Goal: Communication & Community: Answer question/provide support

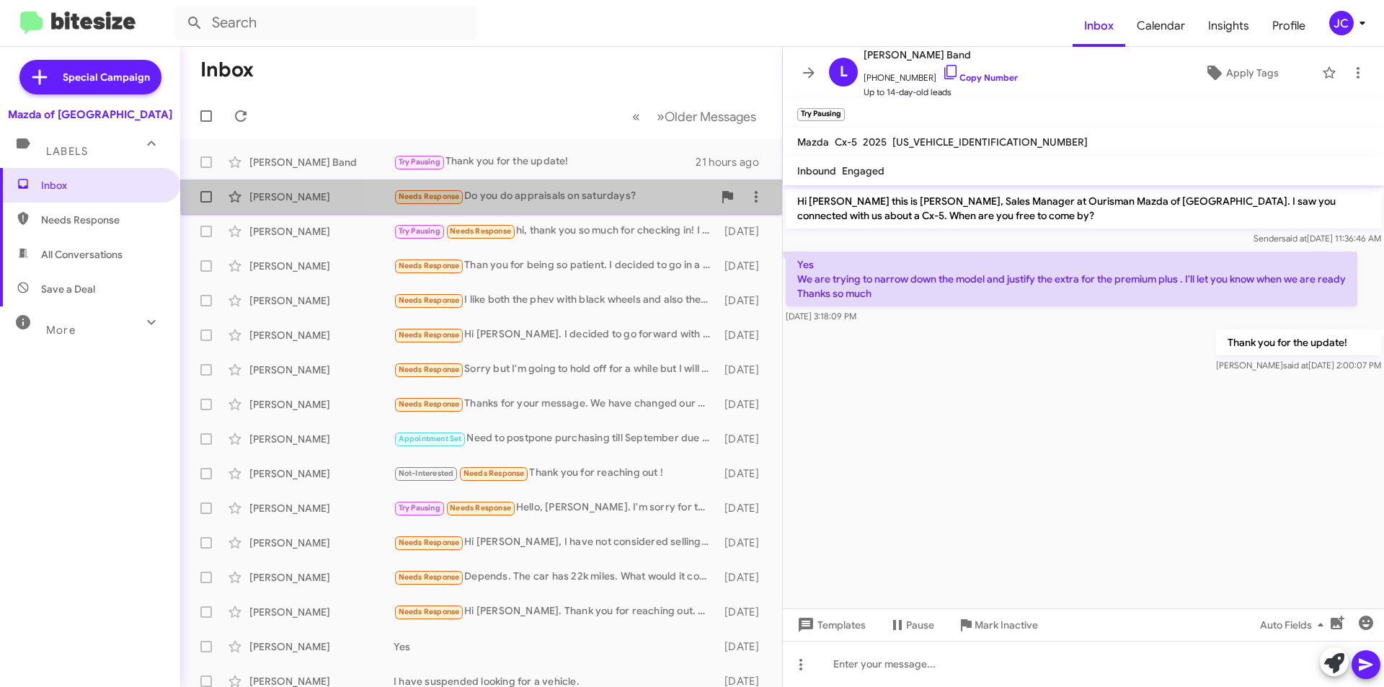
click at [535, 187] on div "[PERSON_NAME] Needs Response Do you do appraisals on saturdays? [DATE]" at bounding box center [481, 196] width 579 height 29
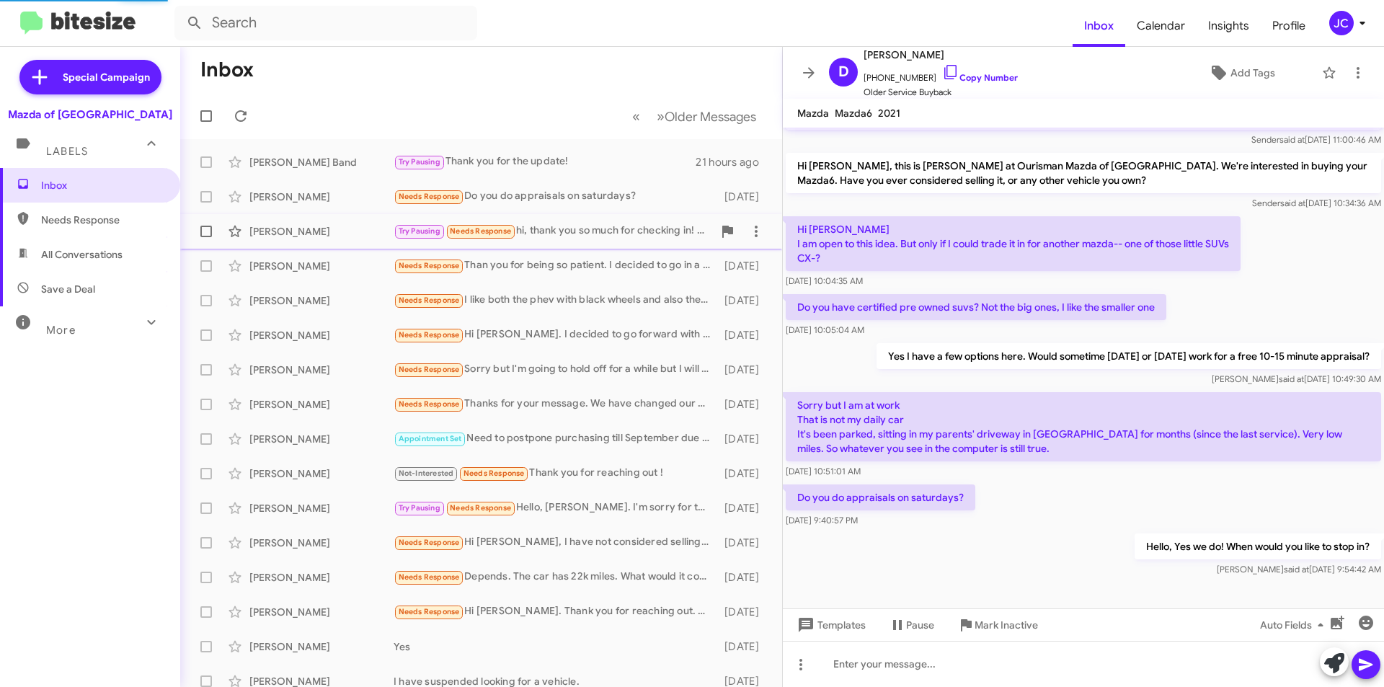
scroll to position [84, 0]
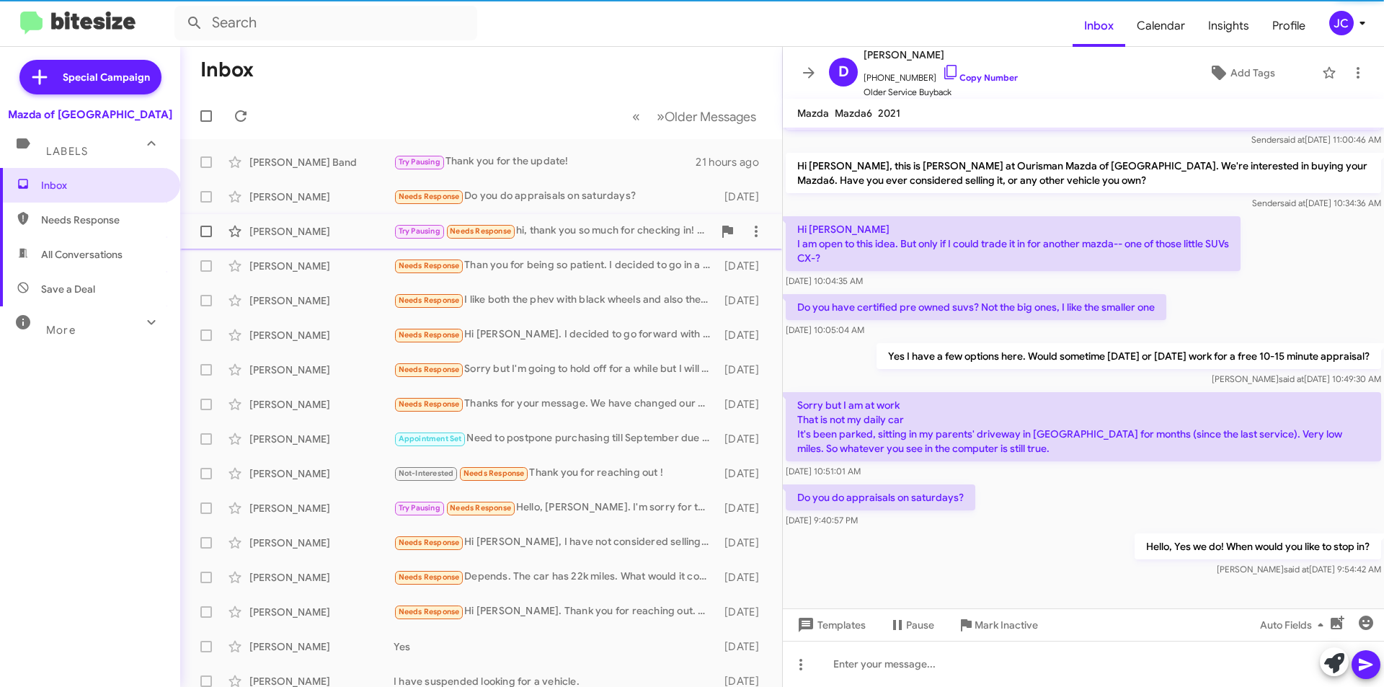
click at [576, 226] on div "Try Pausing Needs Response hi, thank you so much for checking in! I am currentl…" at bounding box center [552, 231] width 319 height 17
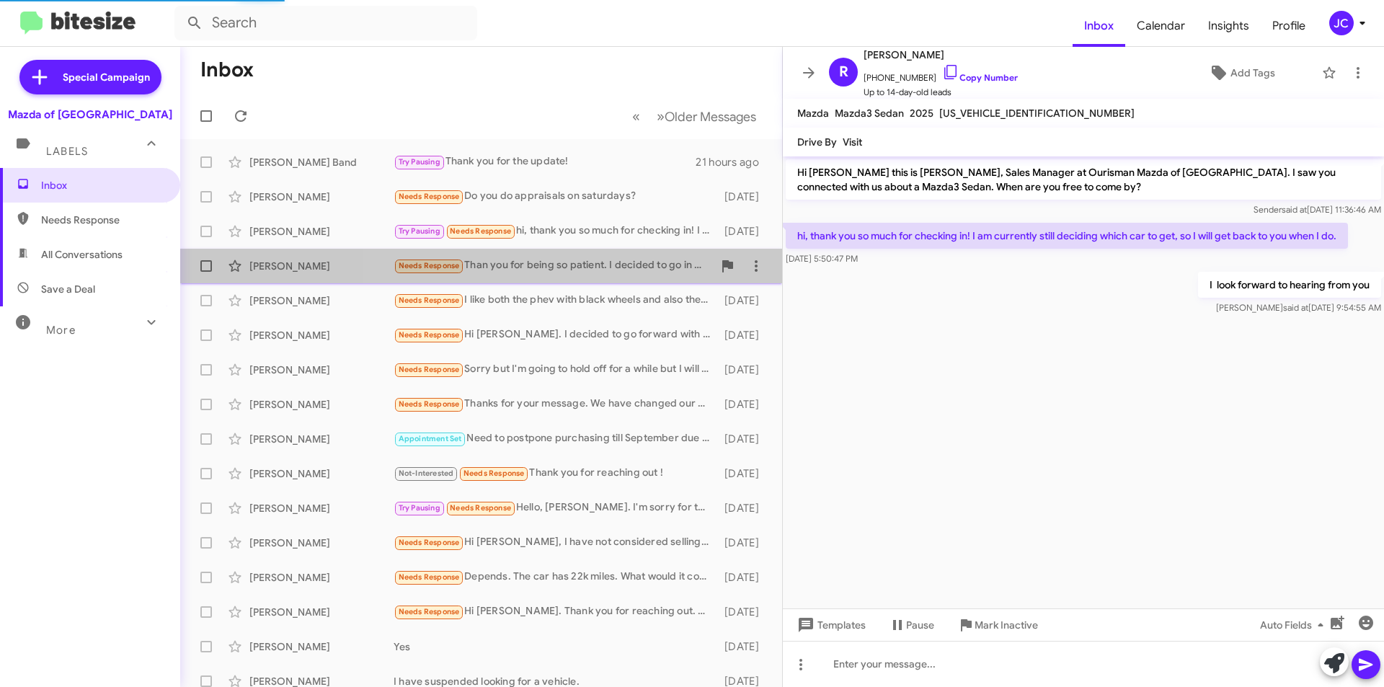
click at [584, 264] on div "Needs Response Than you for being so patient. I decided to go in a different di…" at bounding box center [552, 265] width 319 height 17
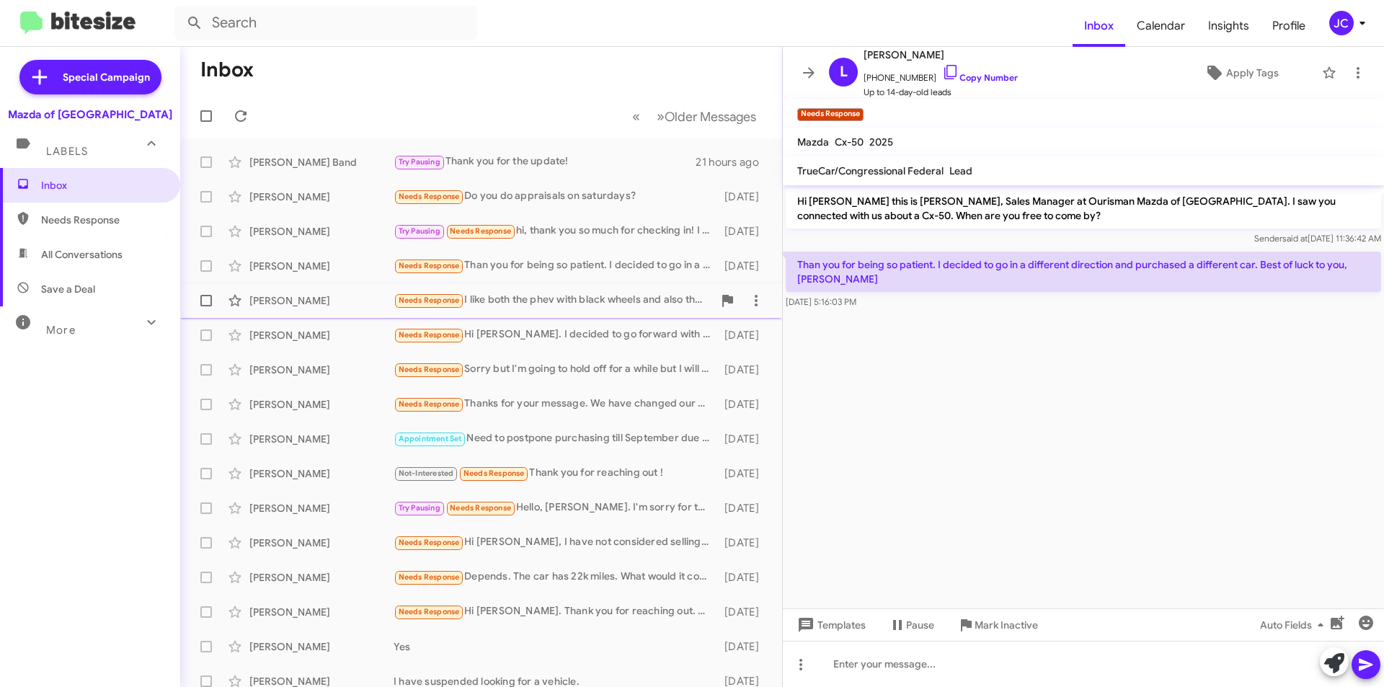
click at [573, 285] on span "Jill Lawson Needs Response I like both the phev with black wheels and also the …" at bounding box center [481, 300] width 602 height 35
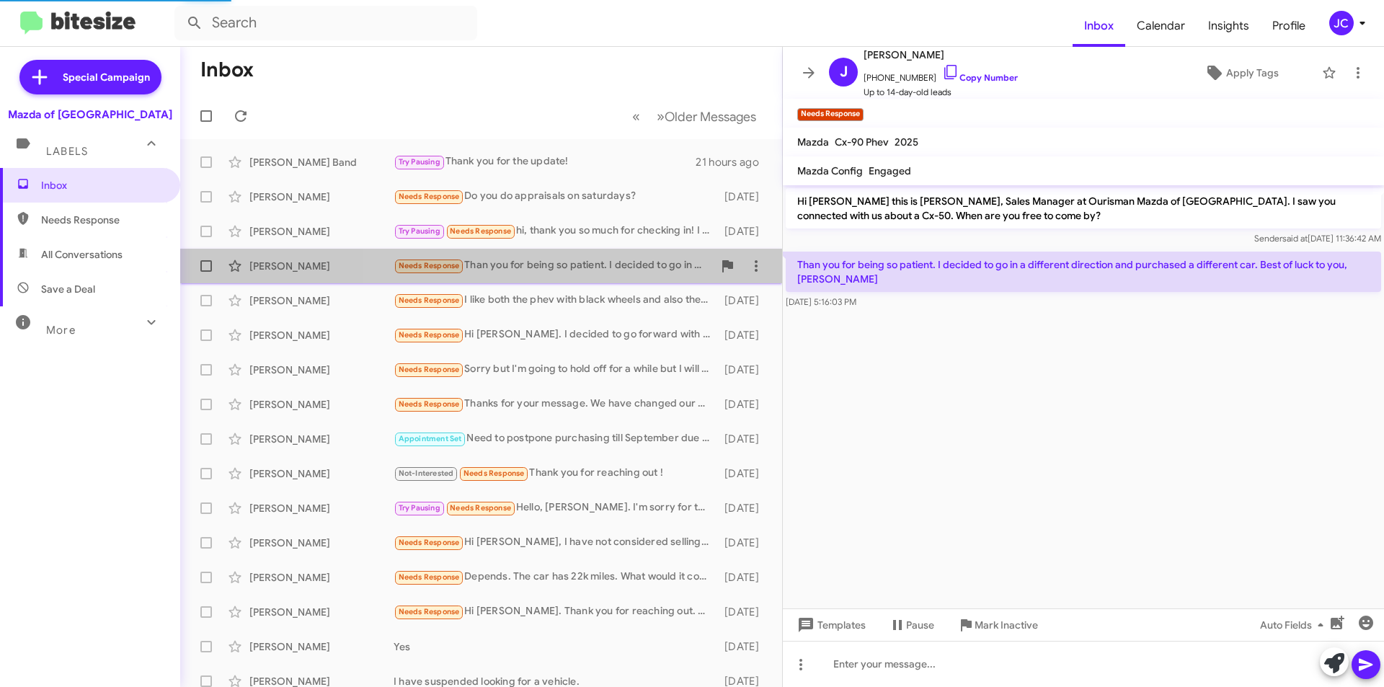
click at [573, 270] on div "Needs Response Than you for being so patient. I decided to go in a different di…" at bounding box center [552, 265] width 319 height 17
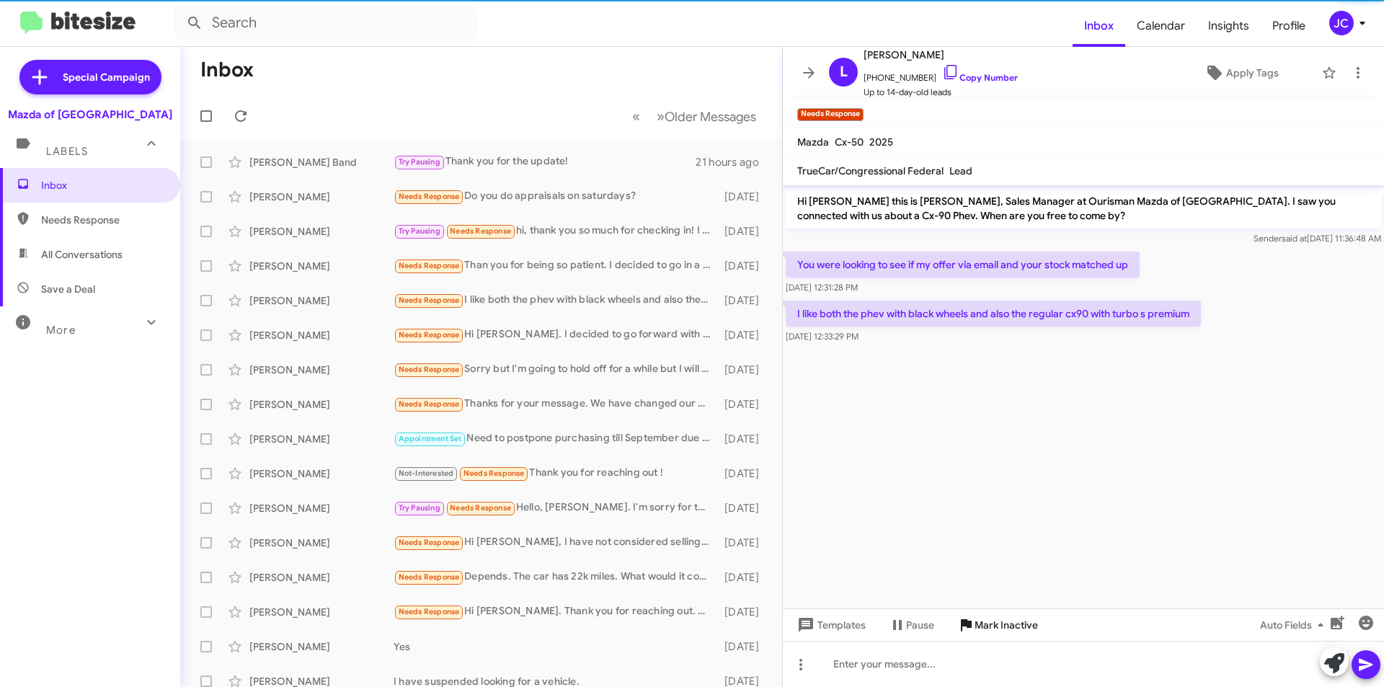
click at [1024, 623] on span "Mark Inactive" at bounding box center [1005, 625] width 63 height 26
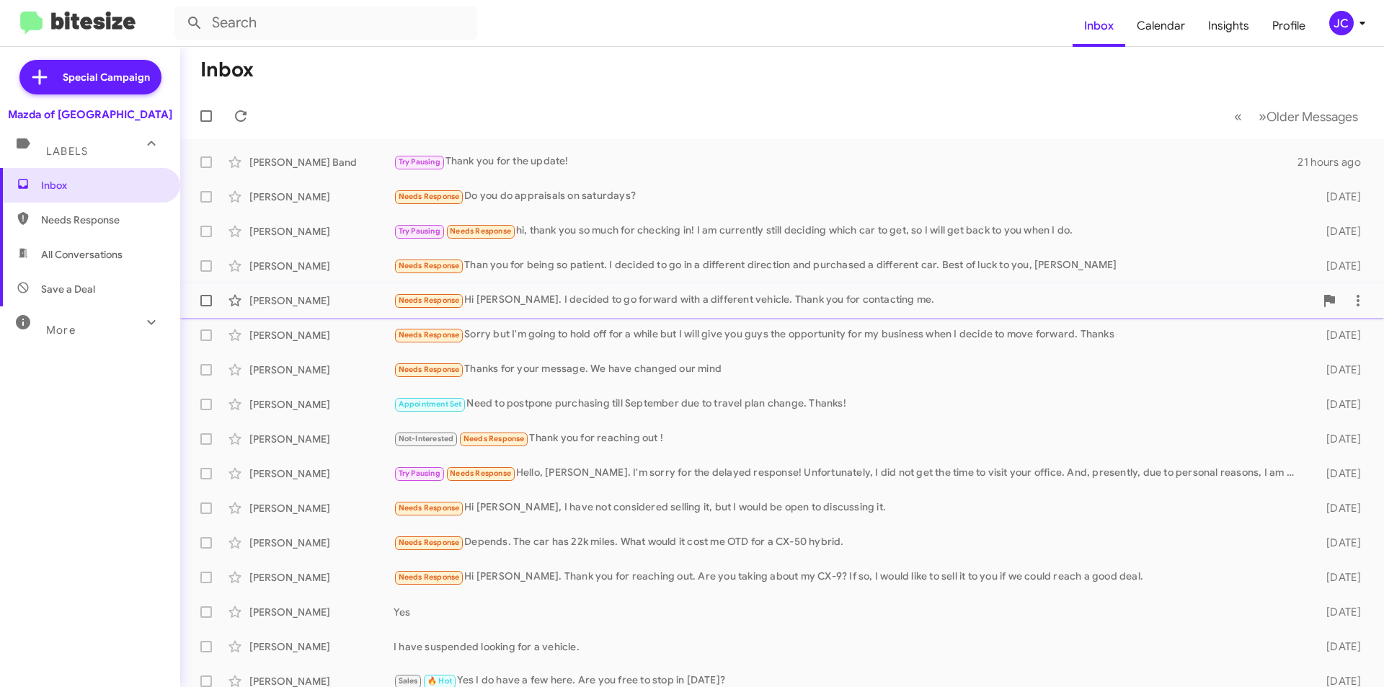
click at [520, 298] on div "Needs Response Hi Jamisha. I decided to go forward with a different vehicle. Th…" at bounding box center [853, 300] width 921 height 17
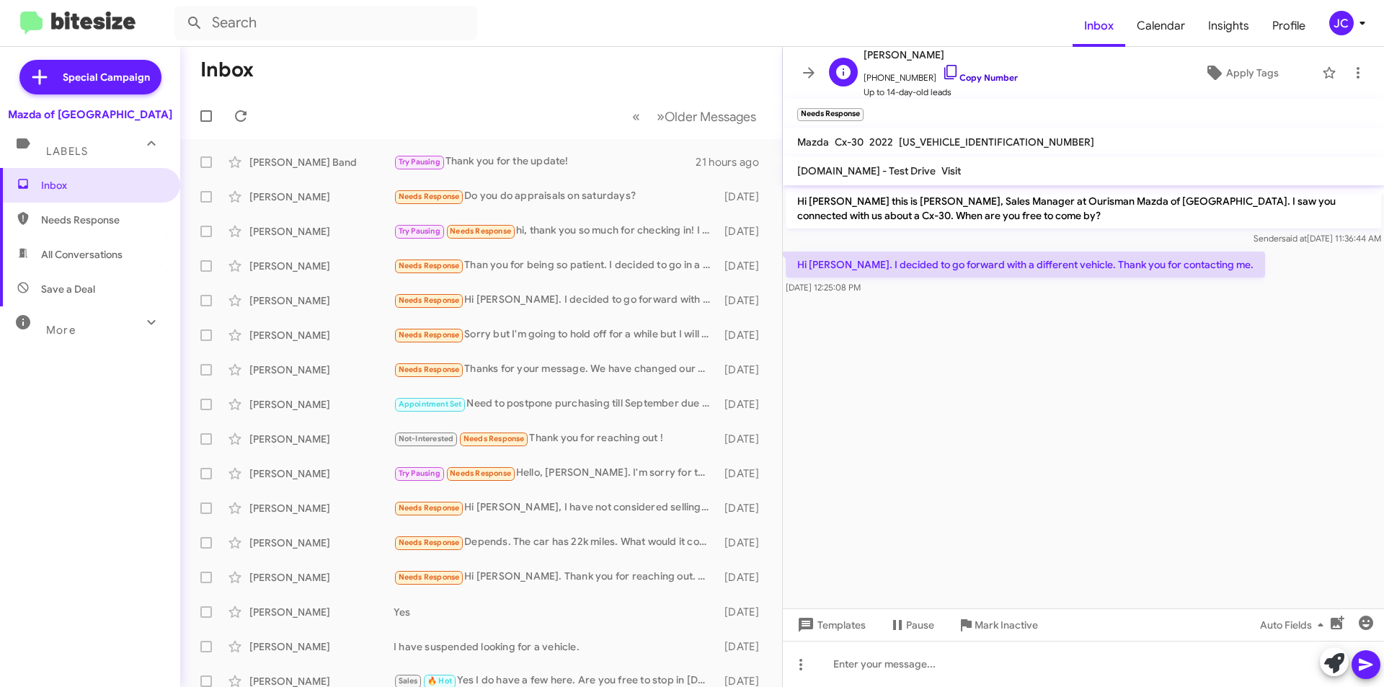
click at [961, 79] on link "Copy Number" at bounding box center [980, 77] width 76 height 11
click at [959, 79] on link "Copy Number" at bounding box center [980, 77] width 76 height 11
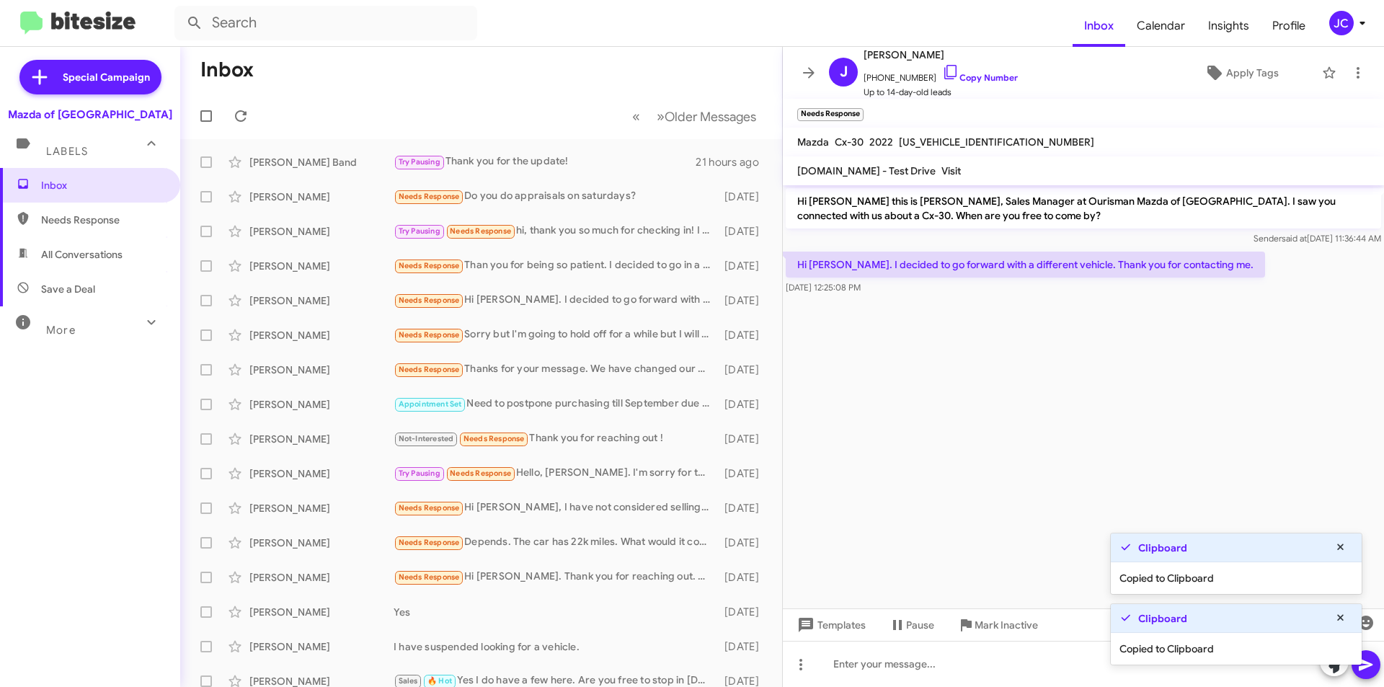
drag, startPoint x: 989, startPoint y: 631, endPoint x: 1252, endPoint y: 582, distance: 266.8
click at [989, 629] on span "Mark Inactive" at bounding box center [1005, 625] width 63 height 26
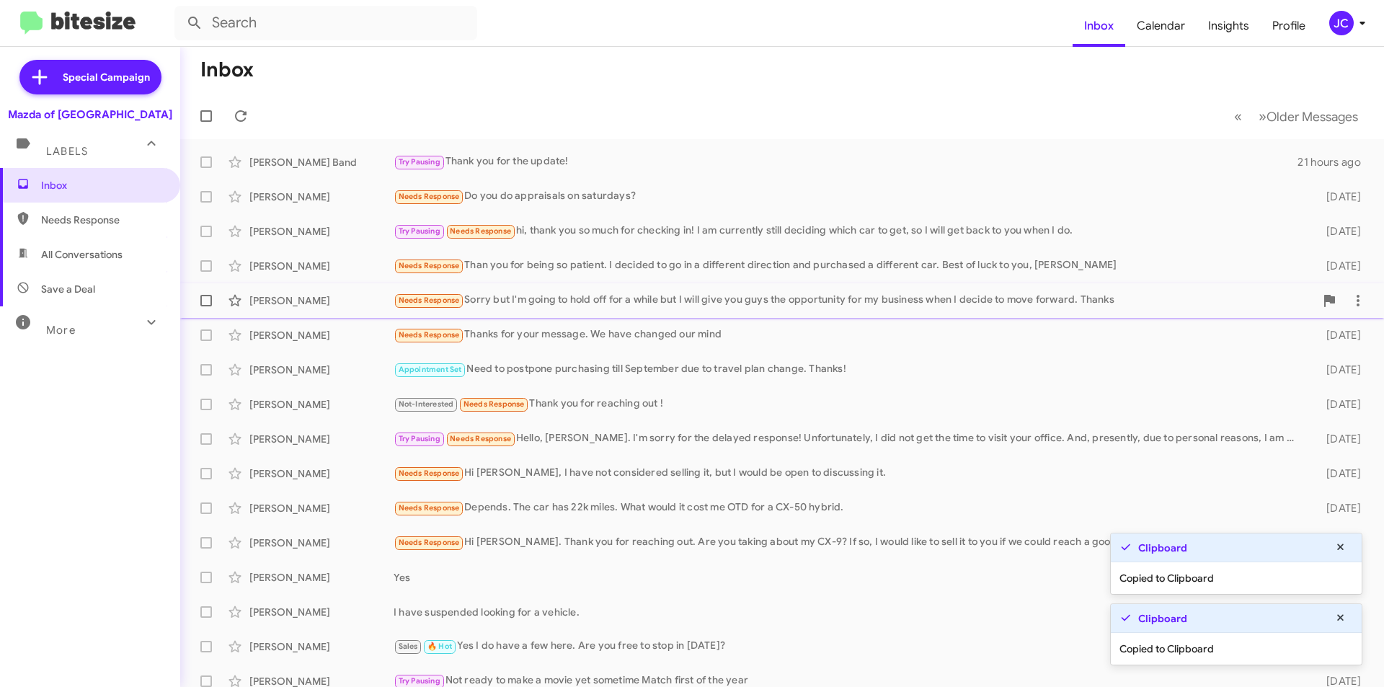
click at [558, 309] on div "Jim Burke Needs Response Sorry but I'm going to hold off for a while but I will…" at bounding box center [782, 300] width 1180 height 29
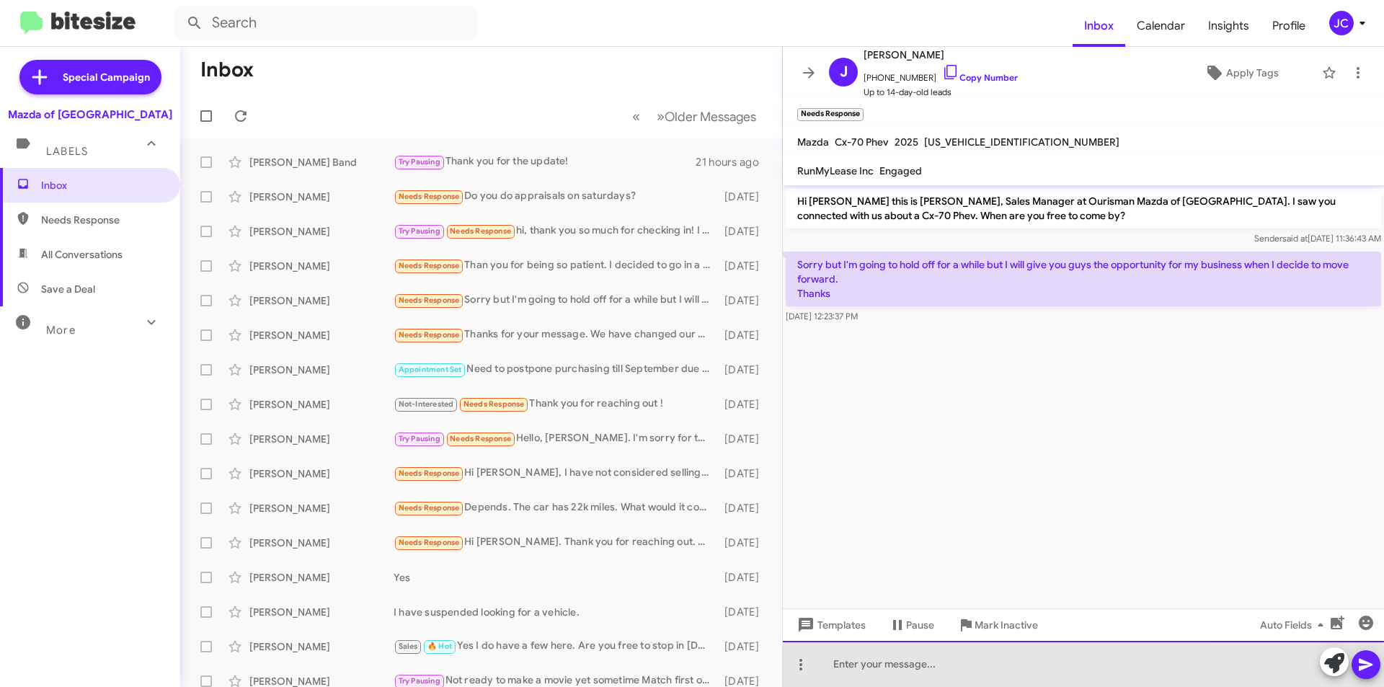
drag, startPoint x: 930, startPoint y: 681, endPoint x: 930, endPoint y: 665, distance: 15.9
click at [930, 680] on div at bounding box center [1083, 664] width 601 height 46
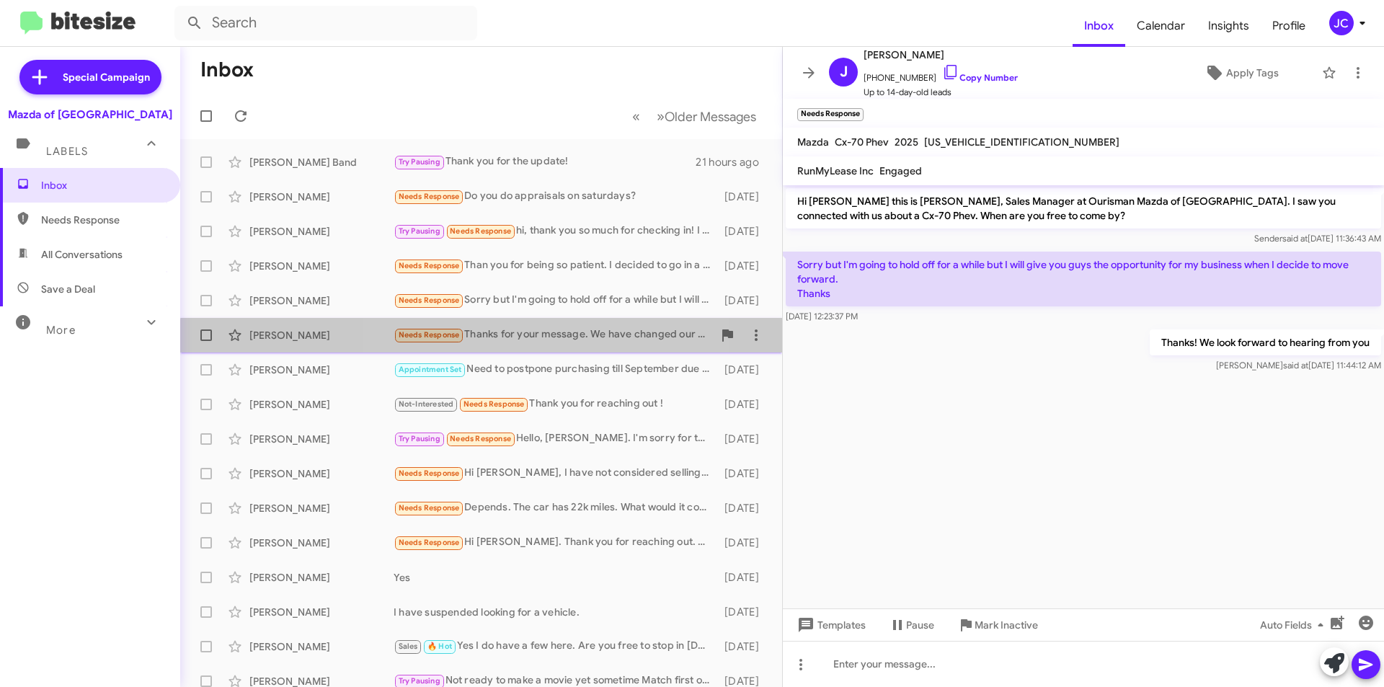
click at [527, 350] on span "Indu Dhingra Needs Response Thanks for your message. We have changed our mind 4…" at bounding box center [481, 335] width 602 height 35
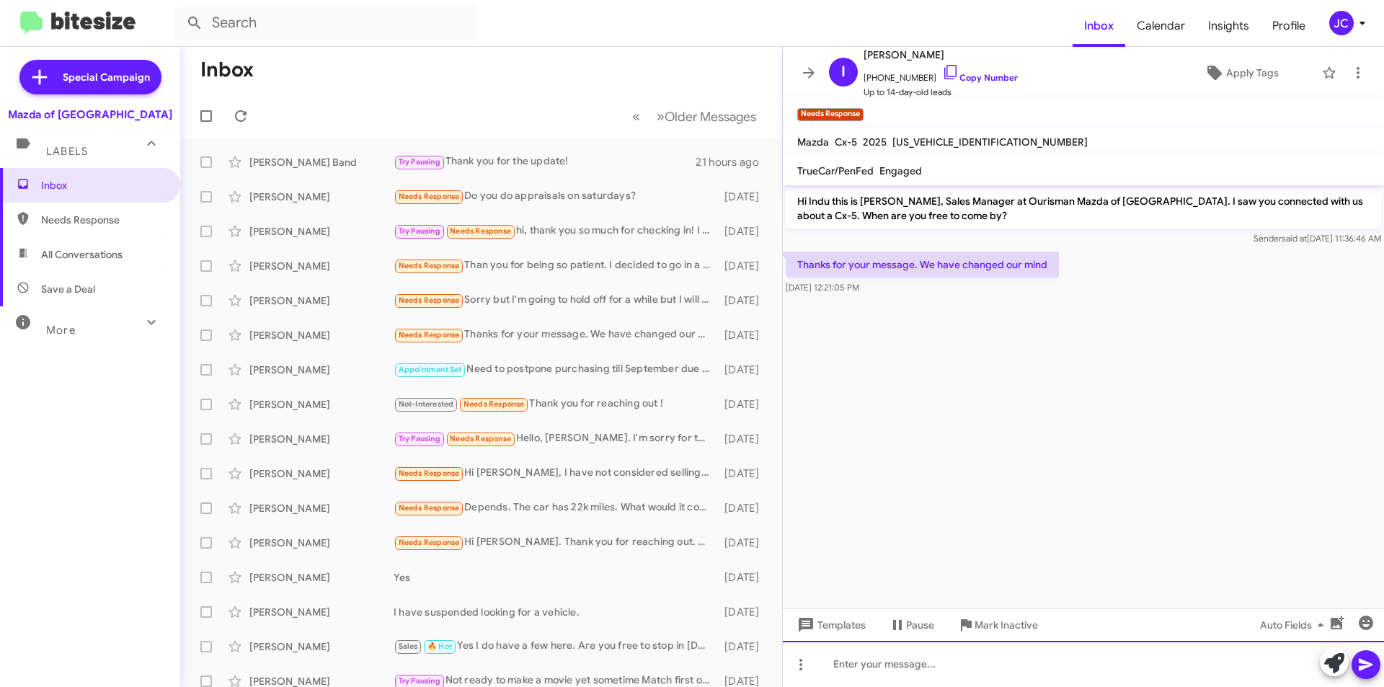
click at [884, 651] on div at bounding box center [1083, 664] width 601 height 46
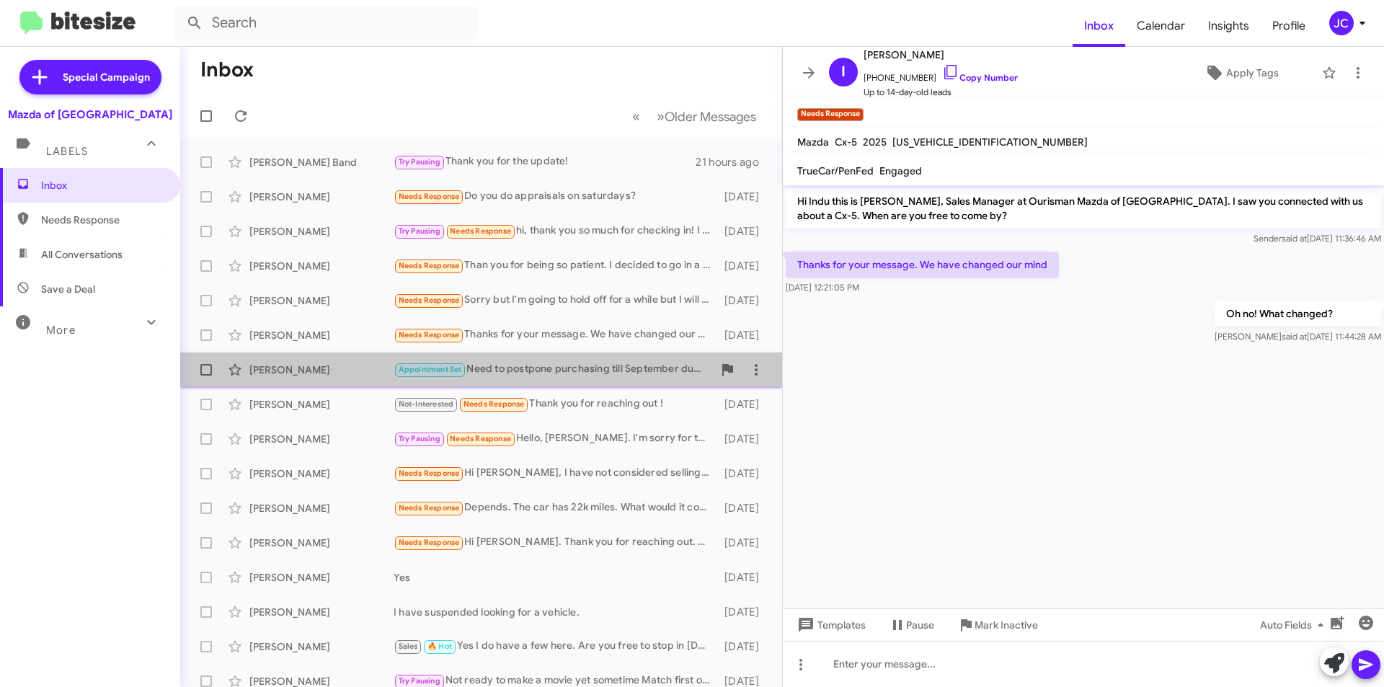
click at [533, 361] on div "Appointment Set Need to postpone purchasing till September due to travel plan c…" at bounding box center [552, 369] width 319 height 17
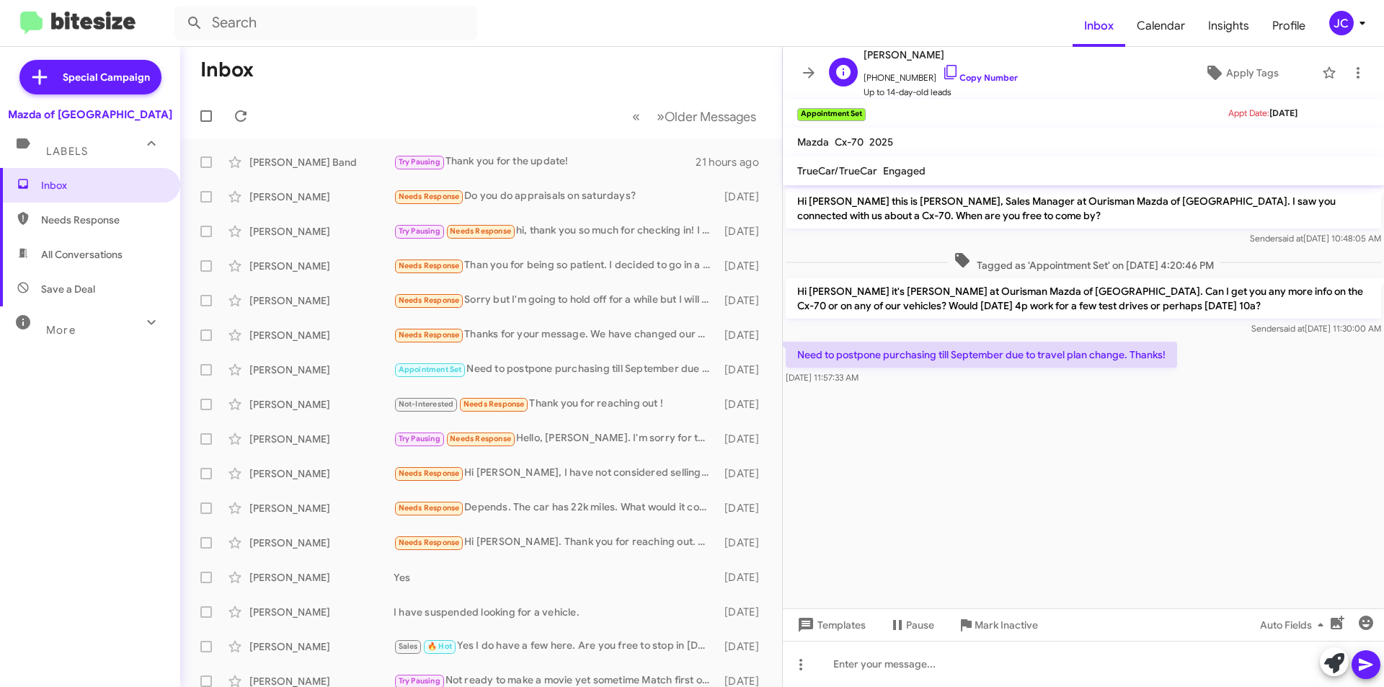
click at [979, 92] on span "Up to 14-day-old leads" at bounding box center [940, 92] width 154 height 14
click at [969, 74] on link "Copy Number" at bounding box center [980, 77] width 76 height 11
copy mat-toolbar "Apply Tags"
click at [901, 620] on icon at bounding box center [897, 624] width 17 height 17
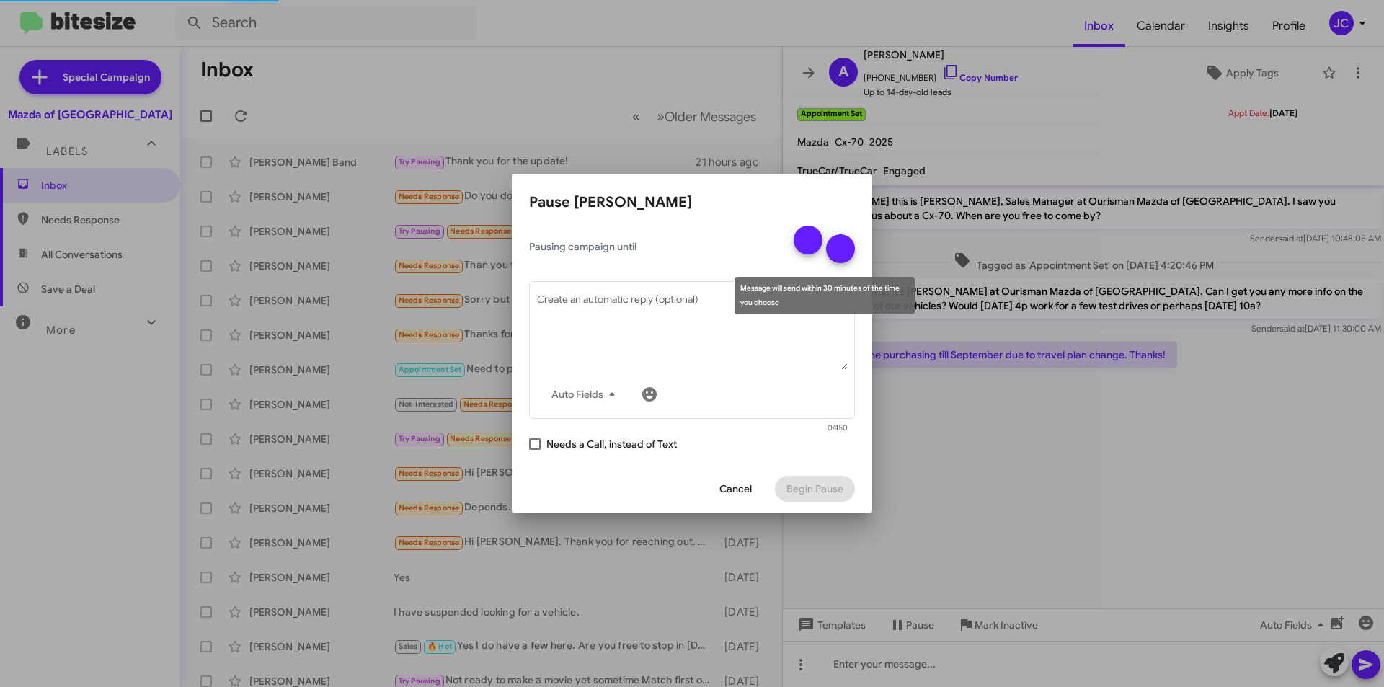
click at [824, 230] on div at bounding box center [823, 246] width 61 height 41
click at [814, 231] on mat-icon at bounding box center [807, 239] width 17 height 17
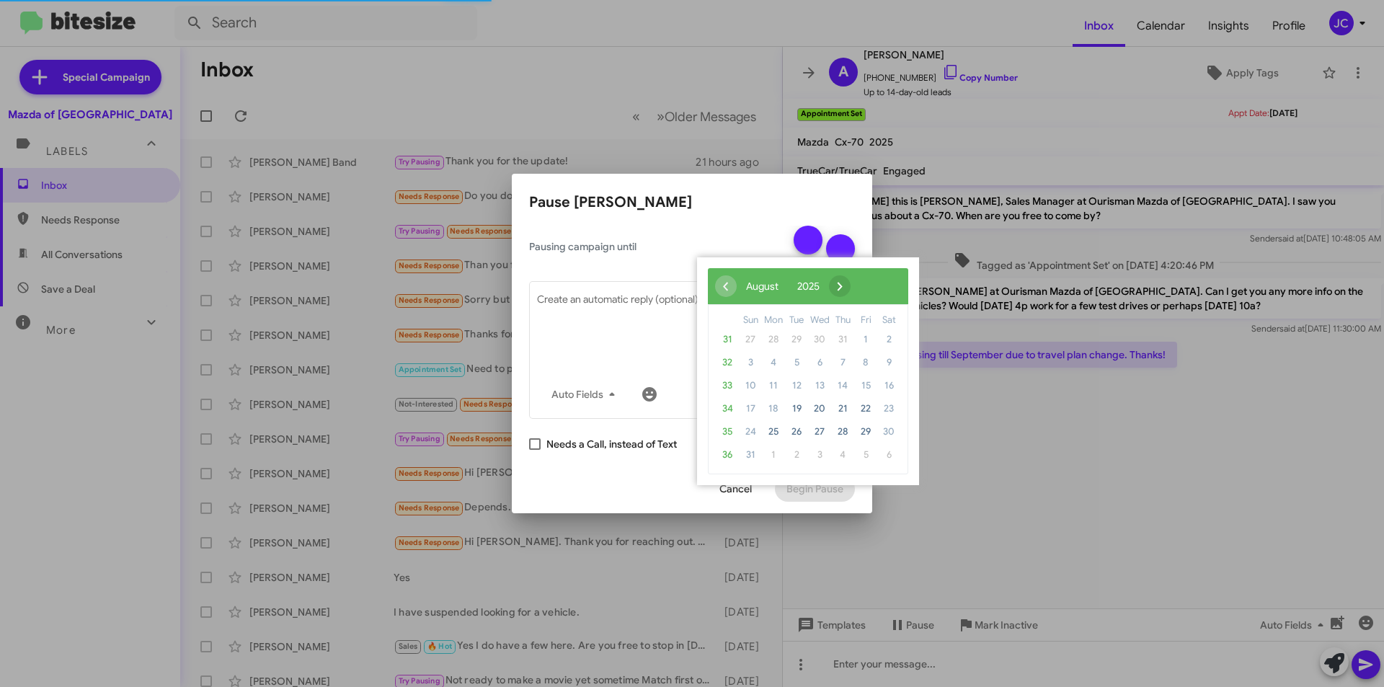
click at [850, 285] on span "›" at bounding box center [840, 286] width 22 height 22
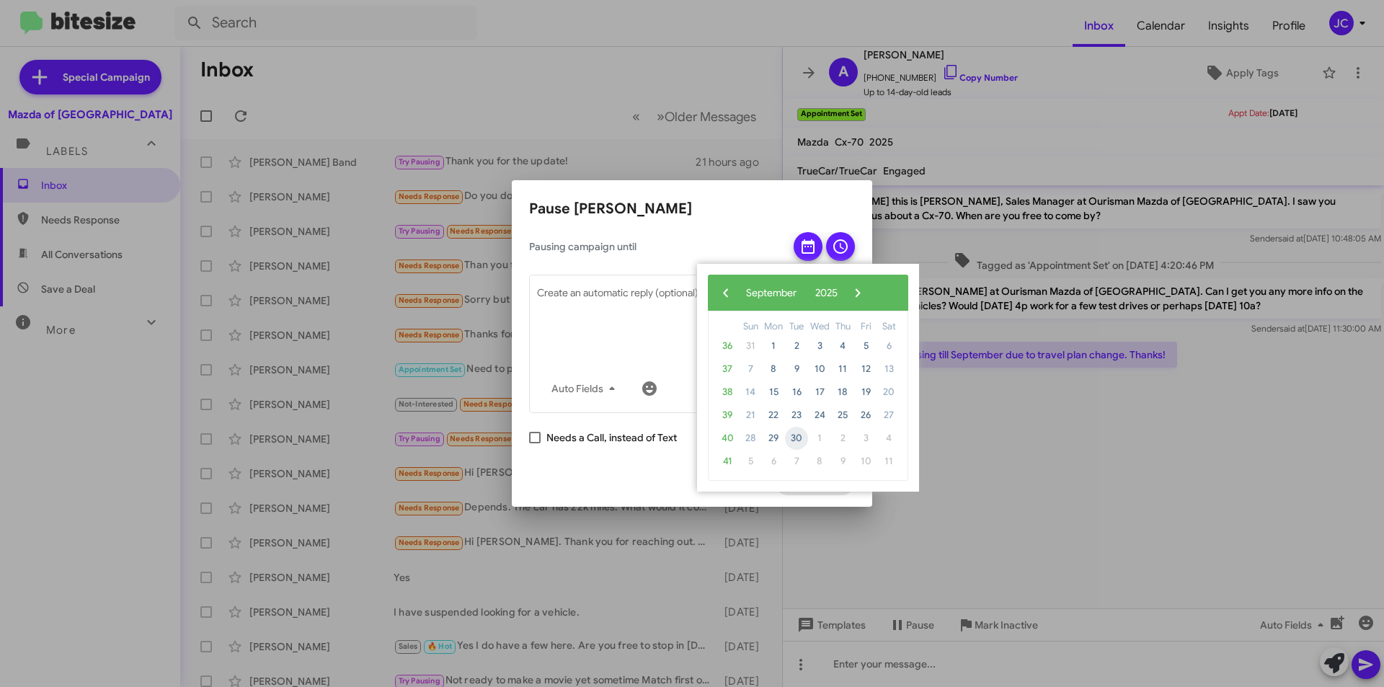
click at [791, 445] on span "30" at bounding box center [796, 438] width 23 height 23
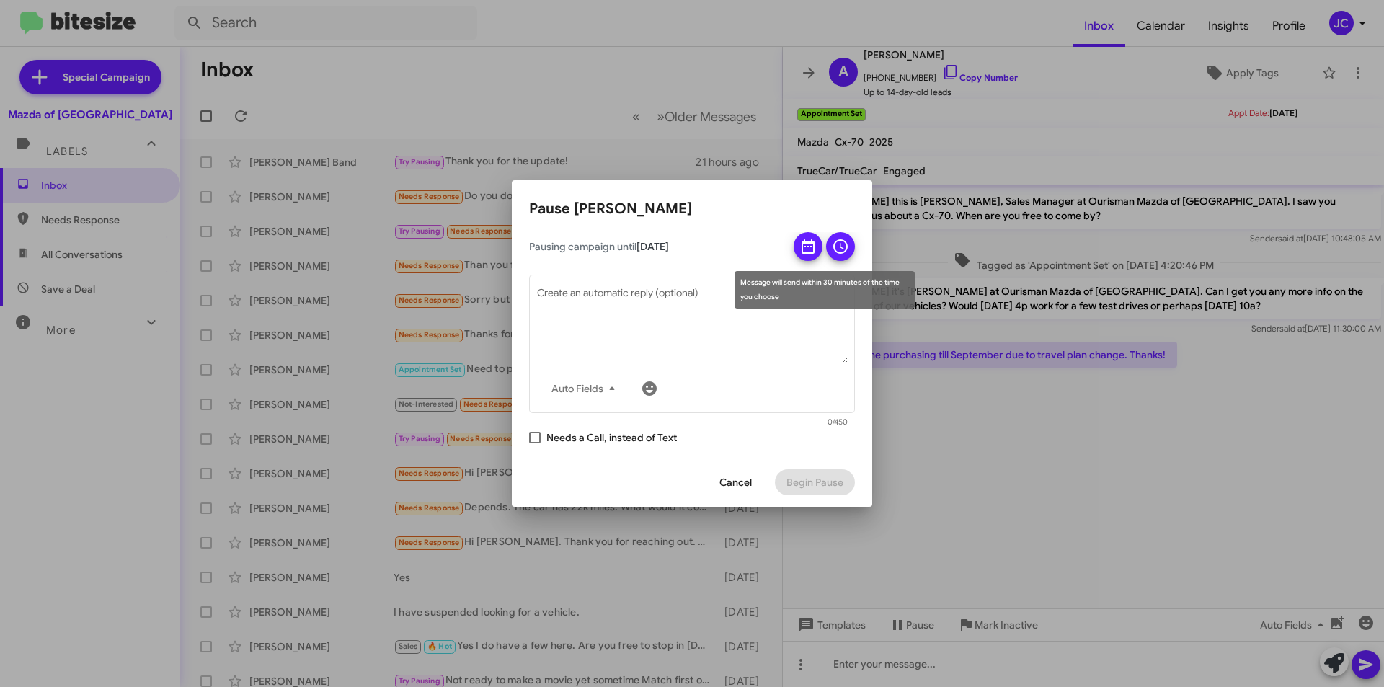
click at [829, 251] on button at bounding box center [840, 246] width 29 height 29
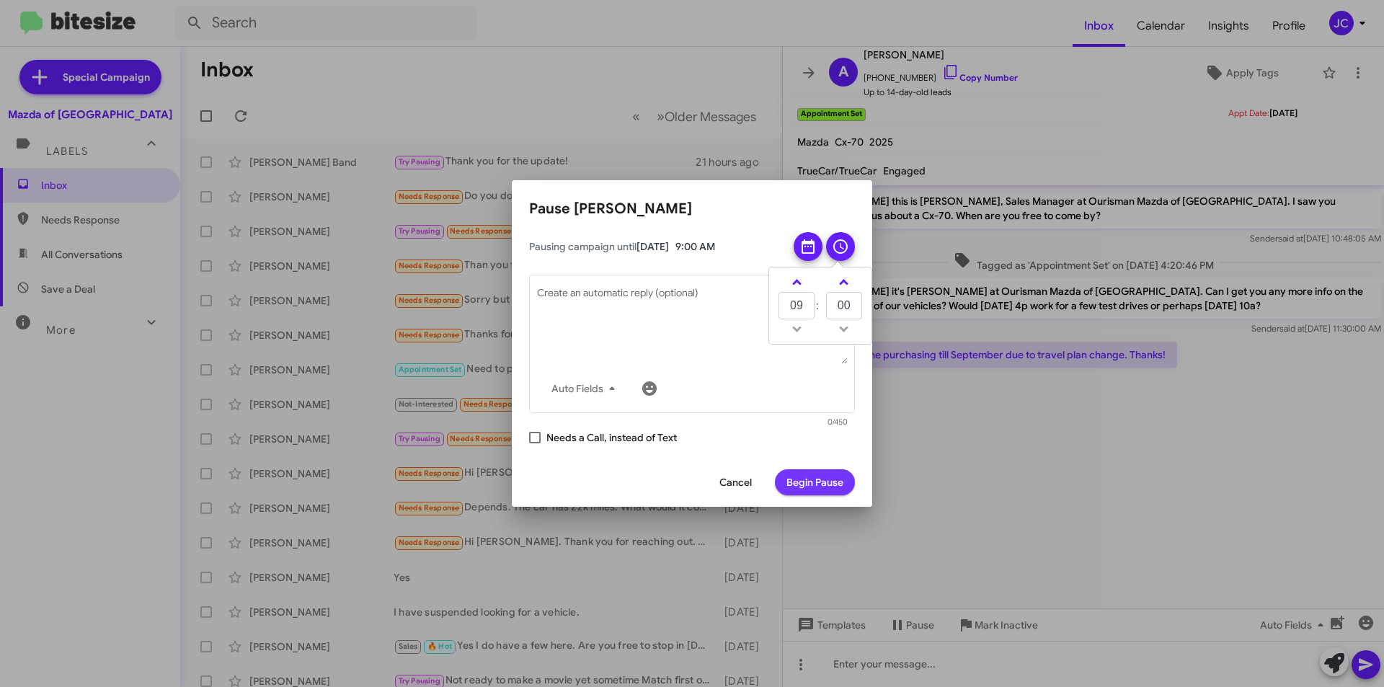
click at [834, 482] on span "Begin Pause" at bounding box center [814, 482] width 57 height 26
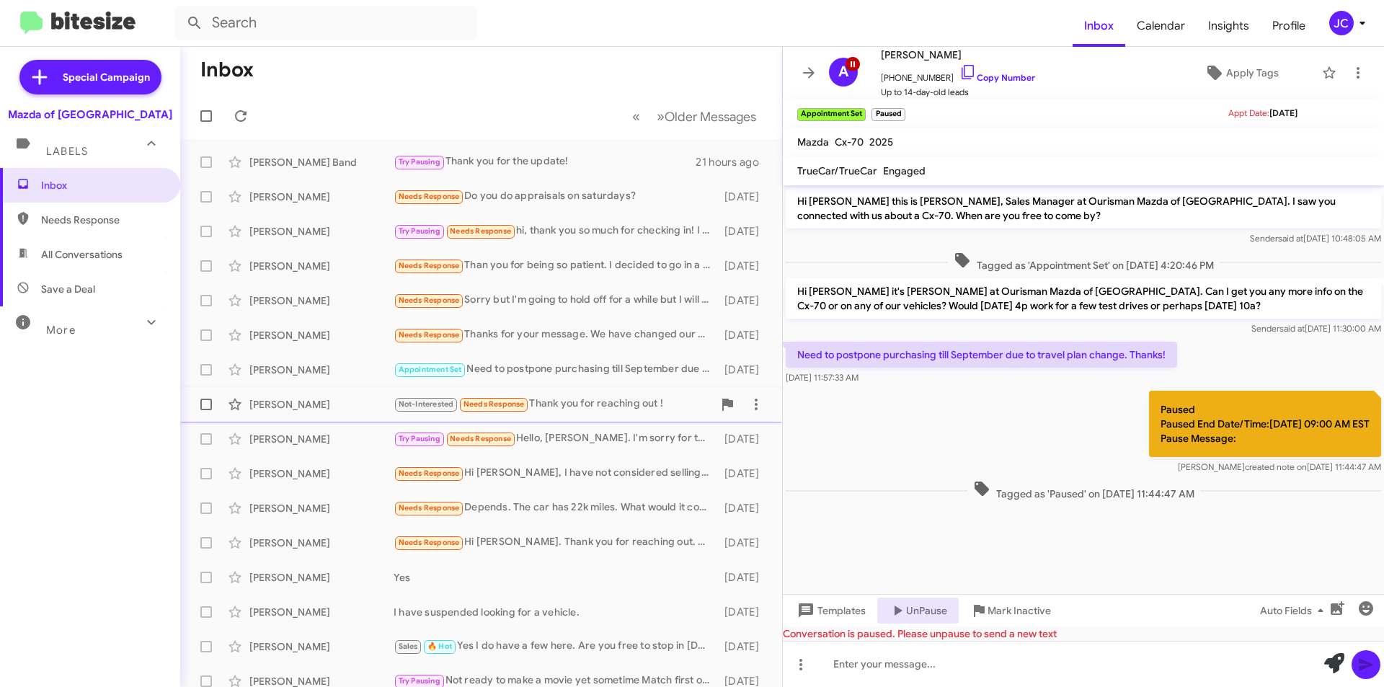
click at [645, 413] on div "Amanda Chambers Not-Interested Needs Response Thank you for reaching out ! 4 da…" at bounding box center [481, 404] width 579 height 29
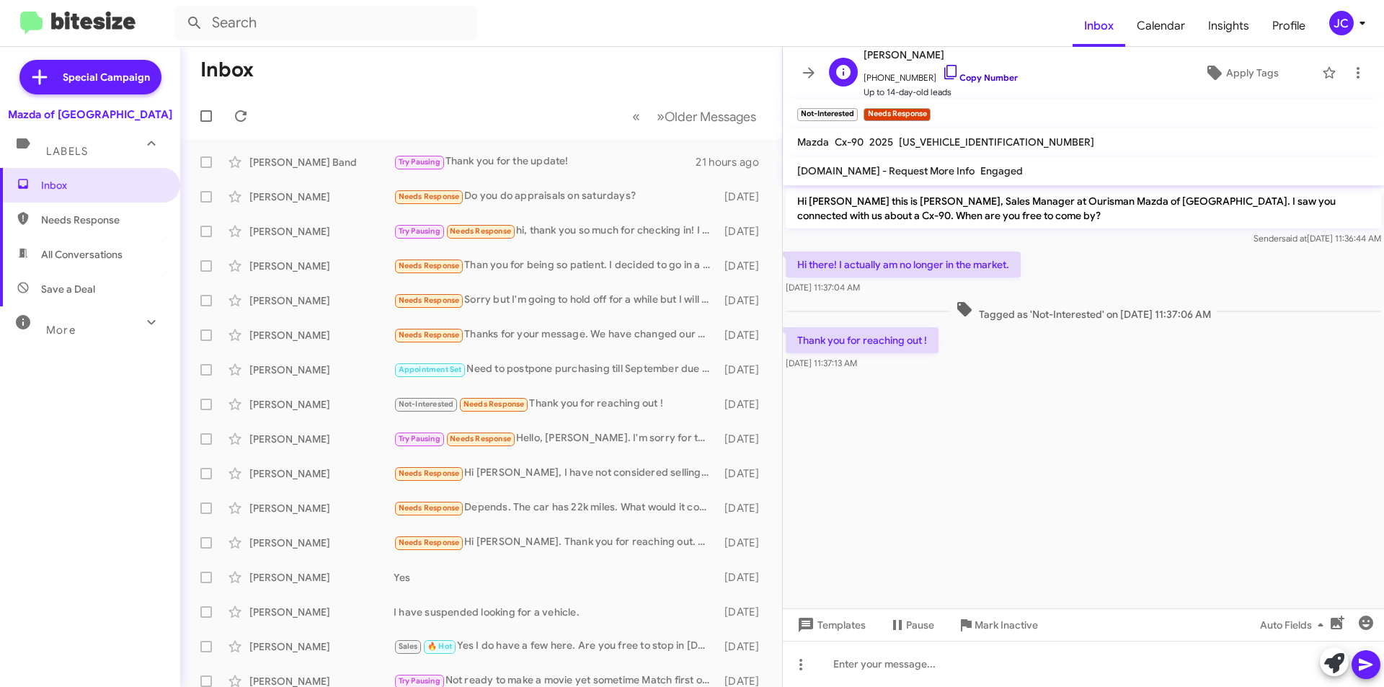
click at [962, 81] on span "+13018009805 Copy Number" at bounding box center [940, 74] width 154 height 22
click at [963, 80] on link "Copy Number" at bounding box center [980, 77] width 76 height 11
click at [1001, 620] on span "Mark Inactive" at bounding box center [1005, 625] width 63 height 26
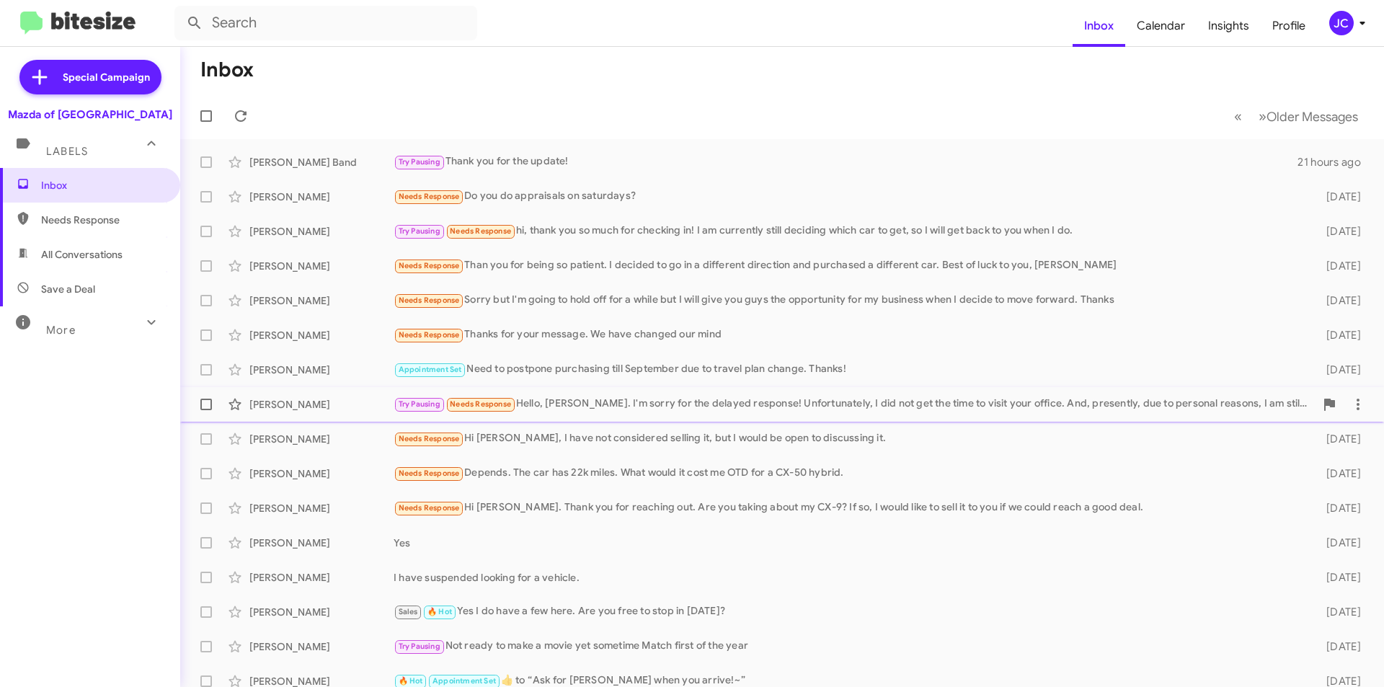
click at [593, 413] on div "Pinaki Bhattacharjee Try Pausing Needs Response Hello, Jamisha. I'm sorry for t…" at bounding box center [782, 404] width 1180 height 29
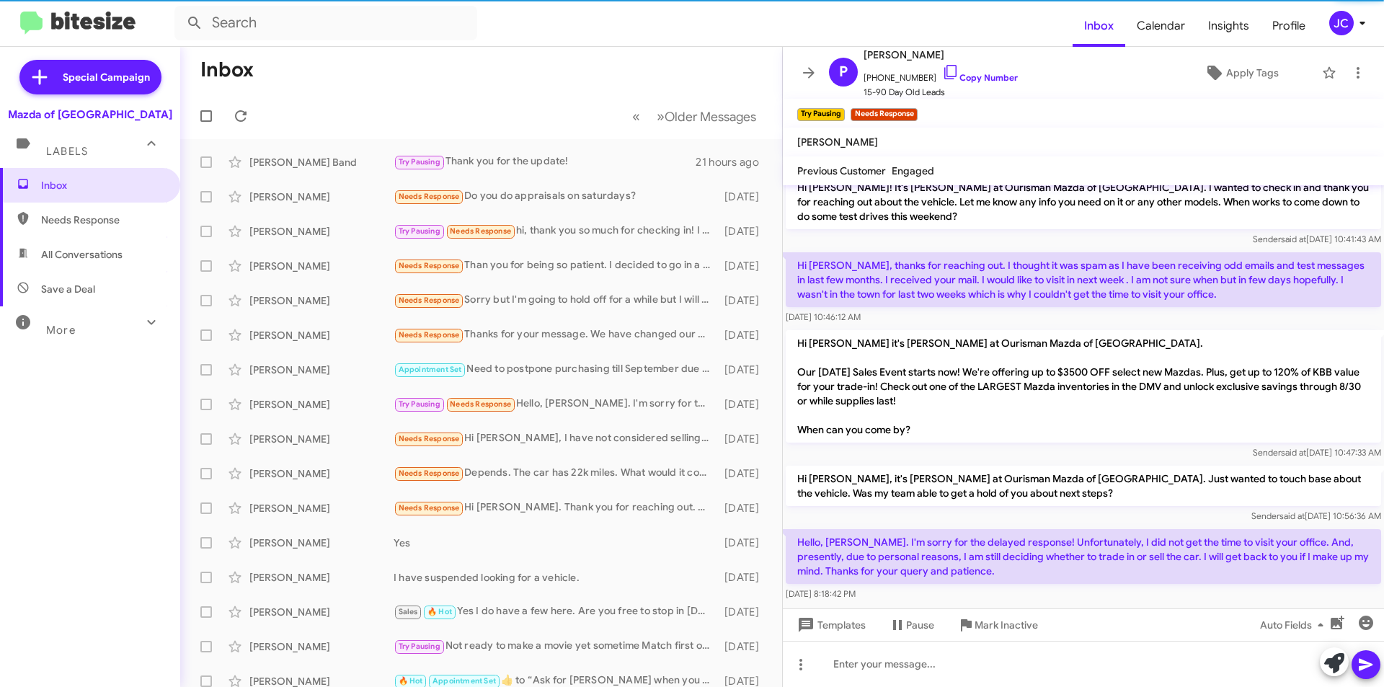
scroll to position [401, 0]
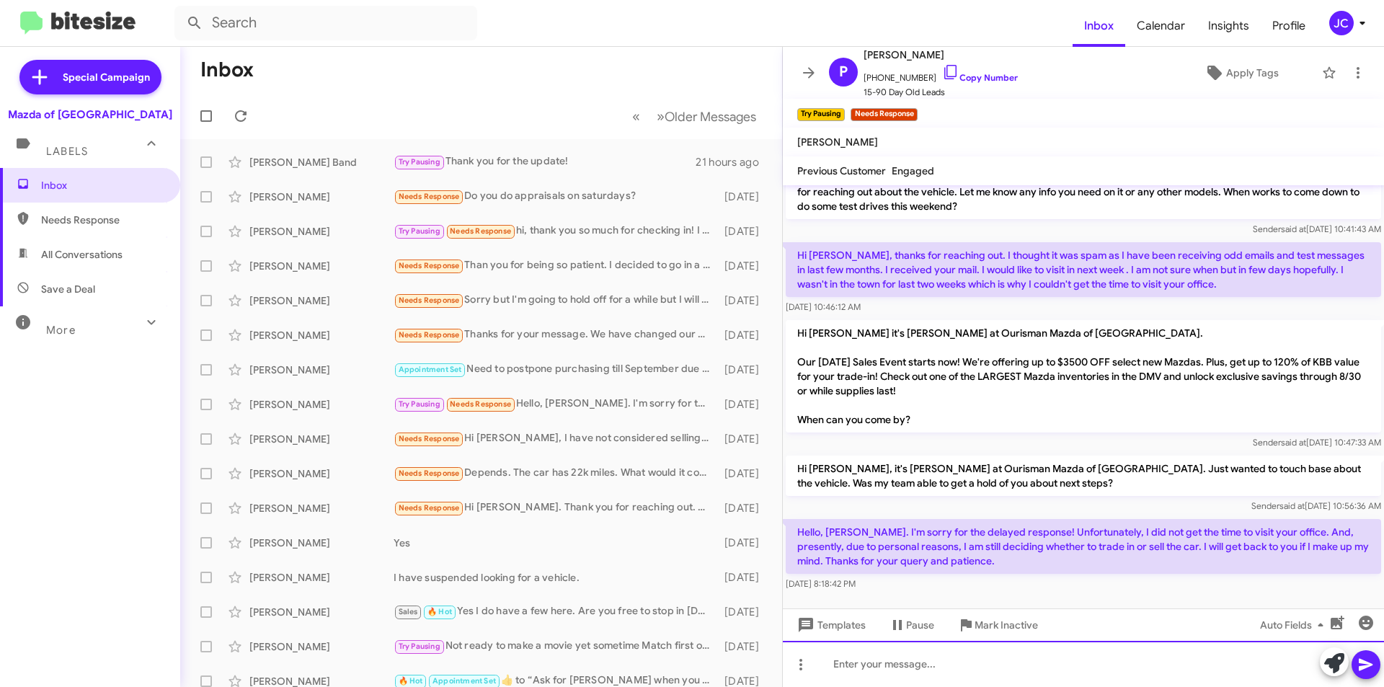
click at [1096, 675] on div at bounding box center [1083, 664] width 601 height 46
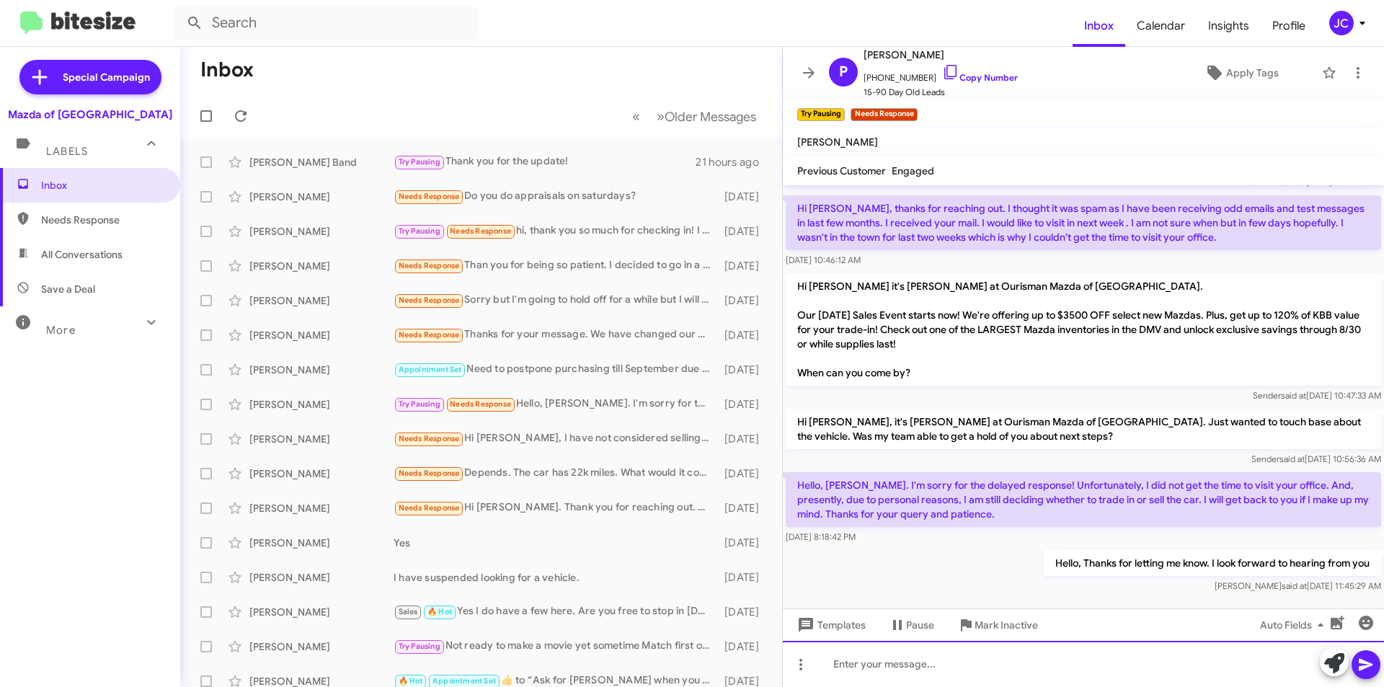
scroll to position [454, 0]
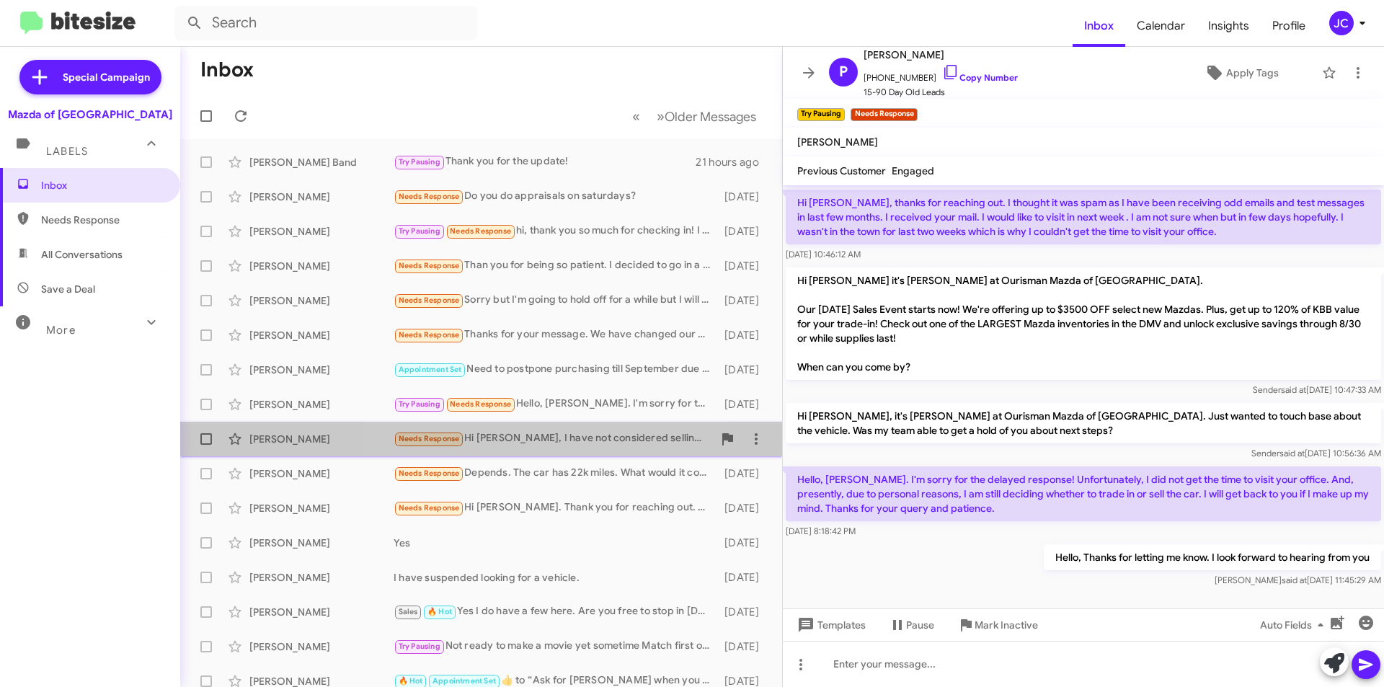
click at [550, 442] on div "Needs Response Hi Jamisha, I have not considered selling it, but I would be ope…" at bounding box center [552, 438] width 319 height 17
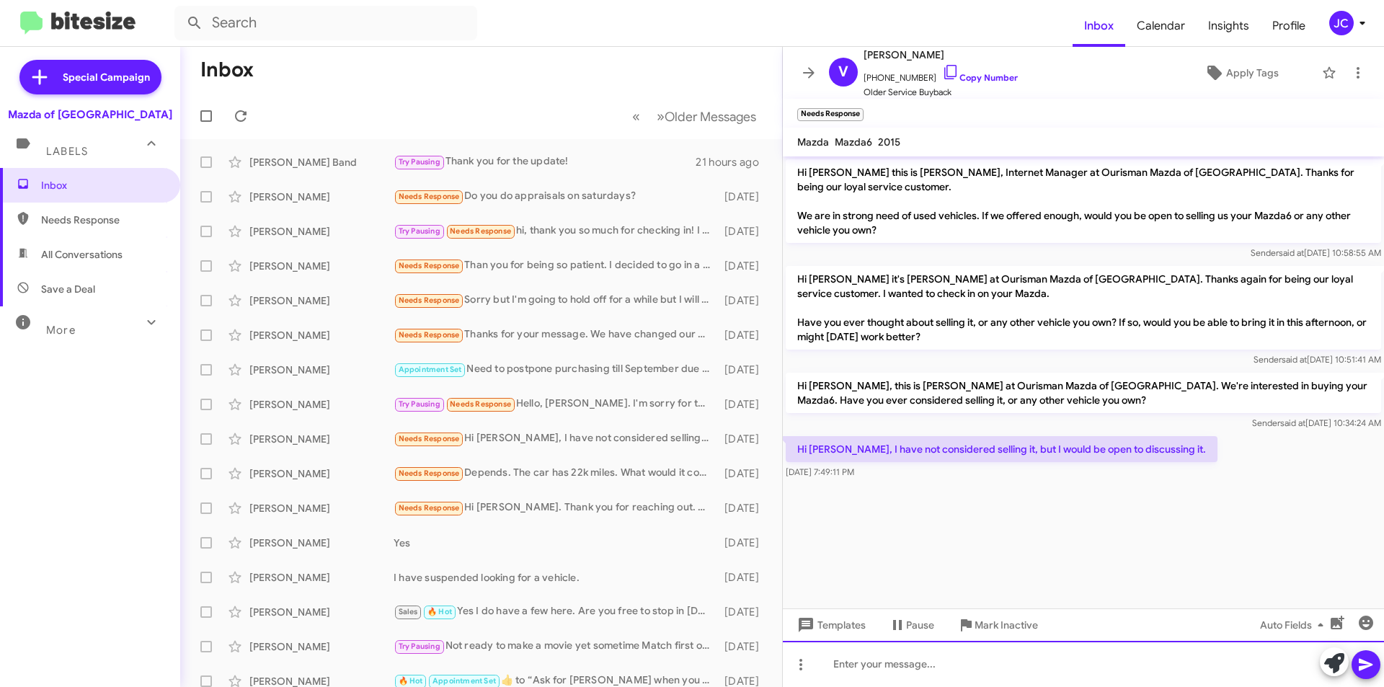
click at [1038, 665] on div at bounding box center [1083, 664] width 601 height 46
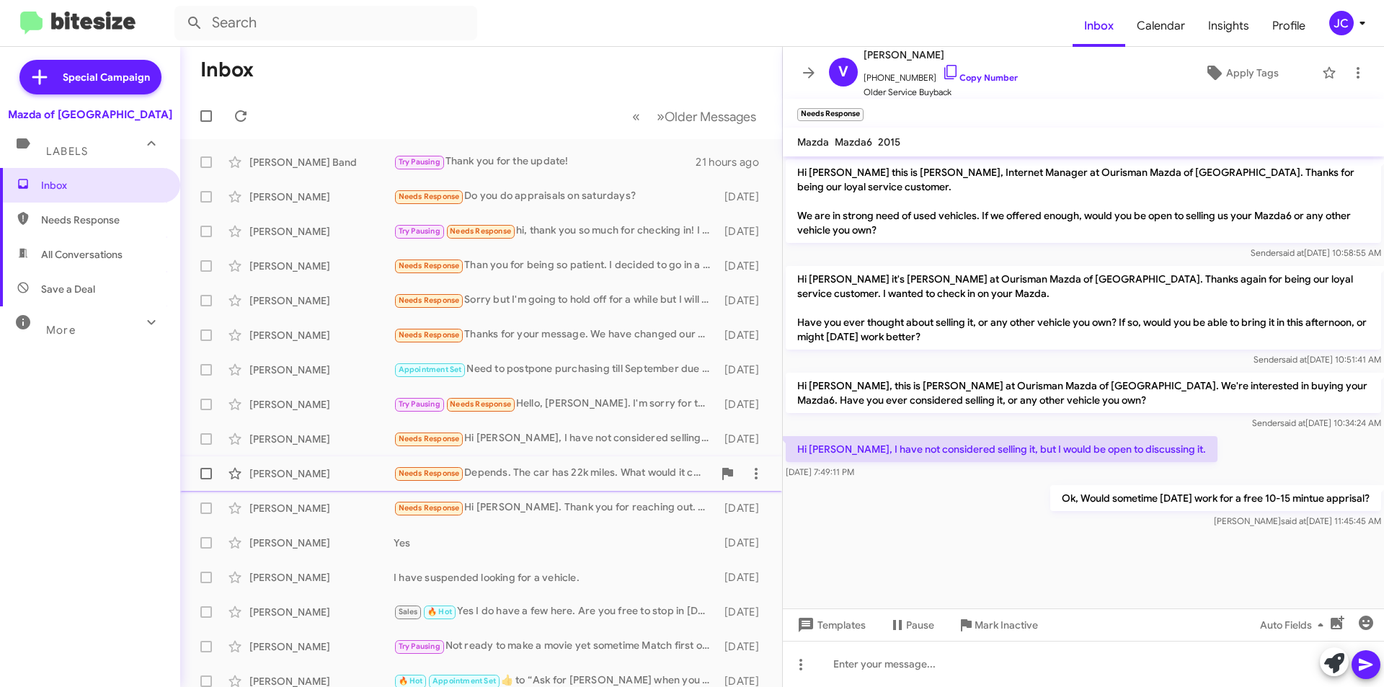
click at [553, 473] on div "Needs Response Depends. The car has 22k miles. What would it cost me OTD for a …" at bounding box center [552, 473] width 319 height 17
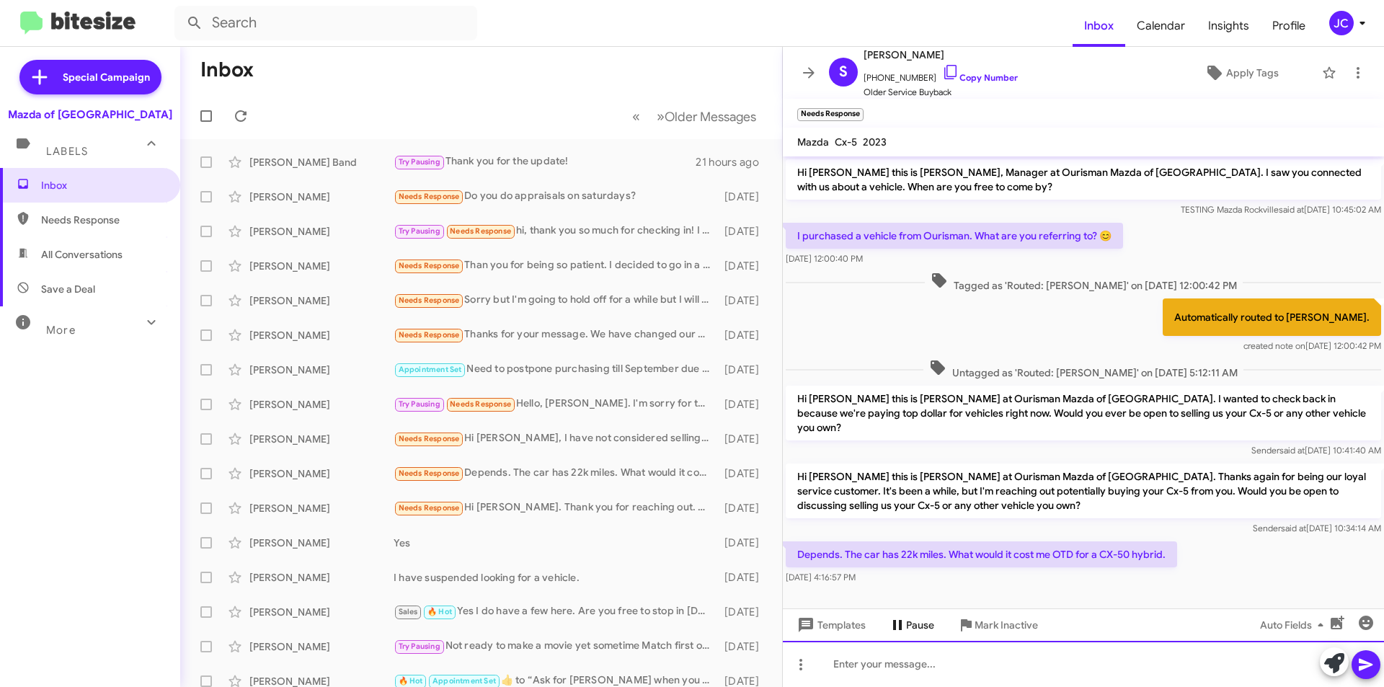
drag, startPoint x: 942, startPoint y: 682, endPoint x: 939, endPoint y: 628, distance: 54.8
click at [942, 682] on div at bounding box center [1083, 664] width 601 height 46
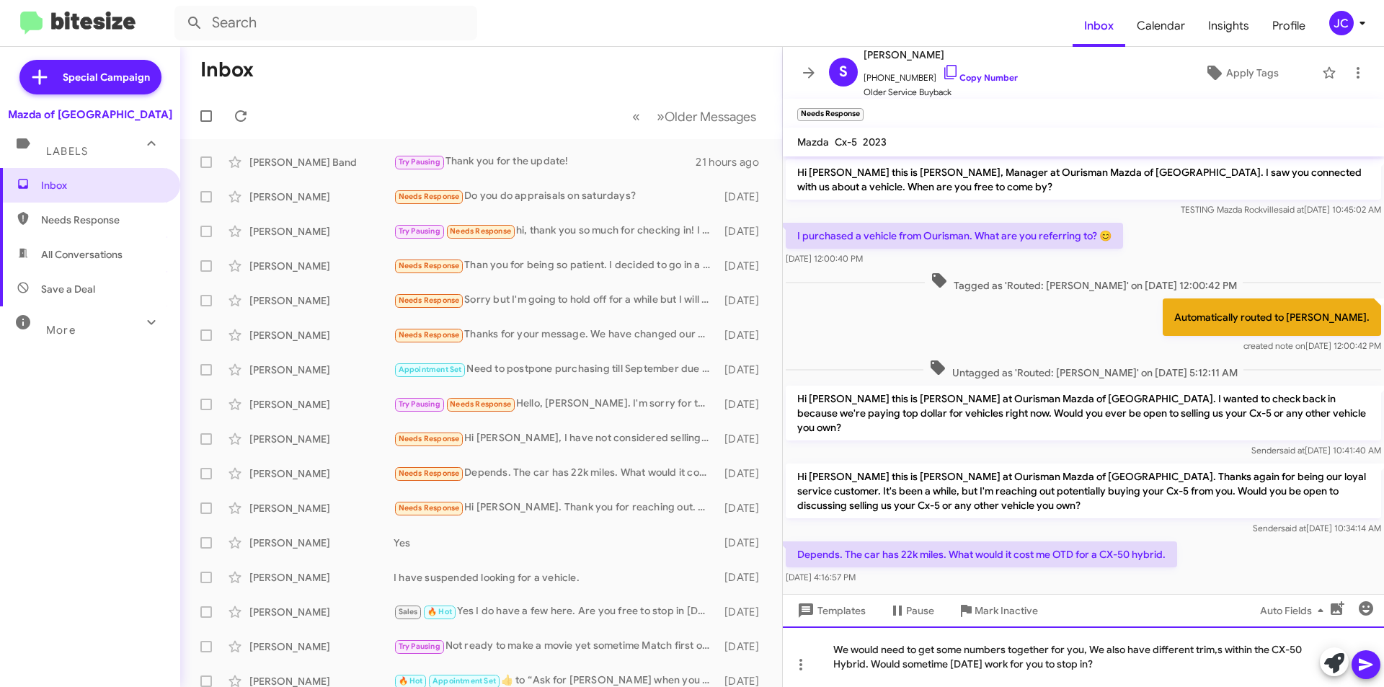
click at [1224, 654] on div "We would need to get some numbers together for you, We also have different trim…" at bounding box center [1083, 656] width 601 height 61
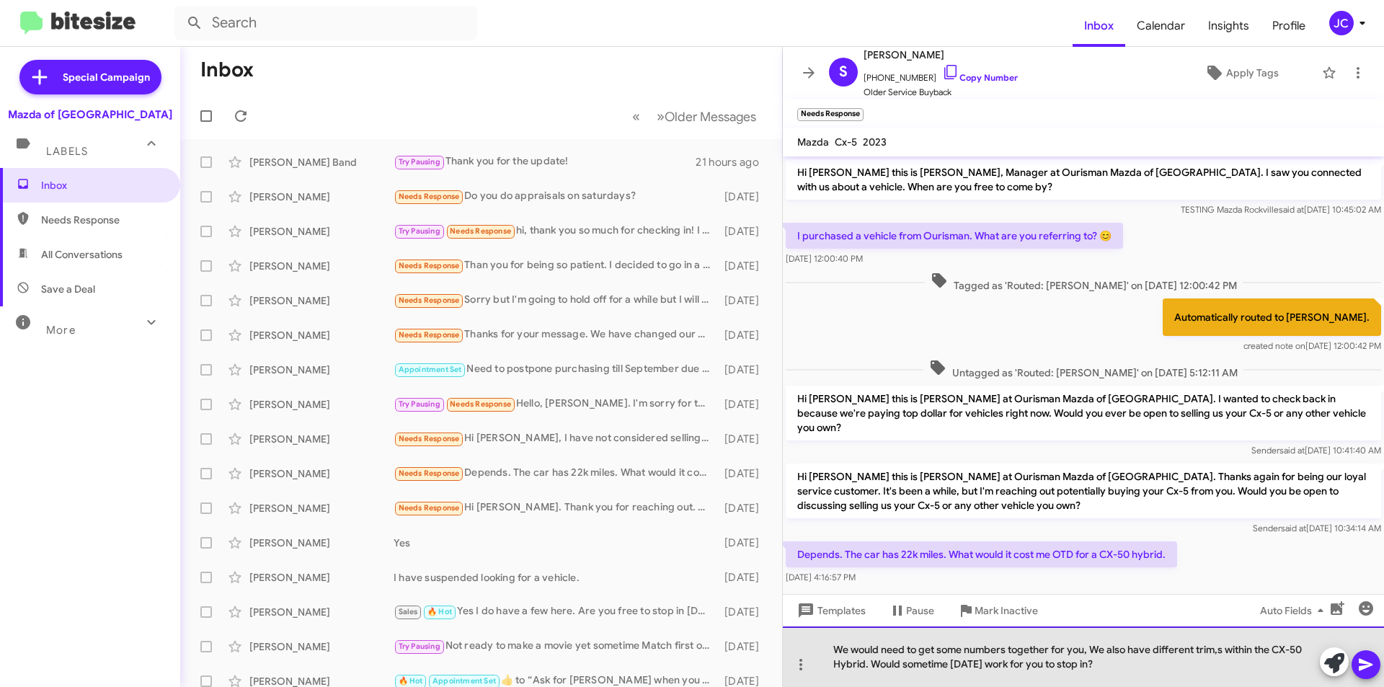
click at [1224, 654] on div "We would need to get some numbers together for you, We also have different trim…" at bounding box center [1083, 656] width 601 height 61
click at [1213, 655] on div "We would need to get some numbers together for you, We also have different trim…" at bounding box center [1083, 656] width 601 height 61
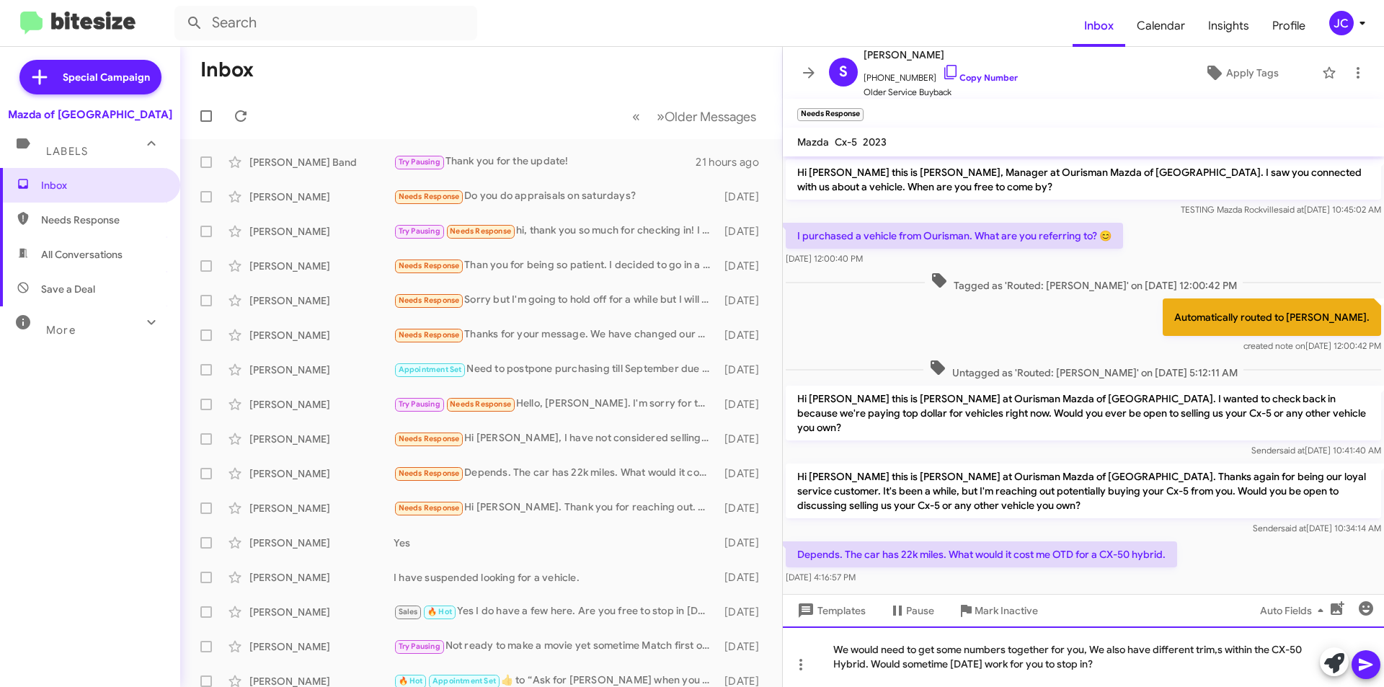
click at [1227, 652] on div "We would need to get some numbers together for you, We also have different trim…" at bounding box center [1083, 656] width 601 height 61
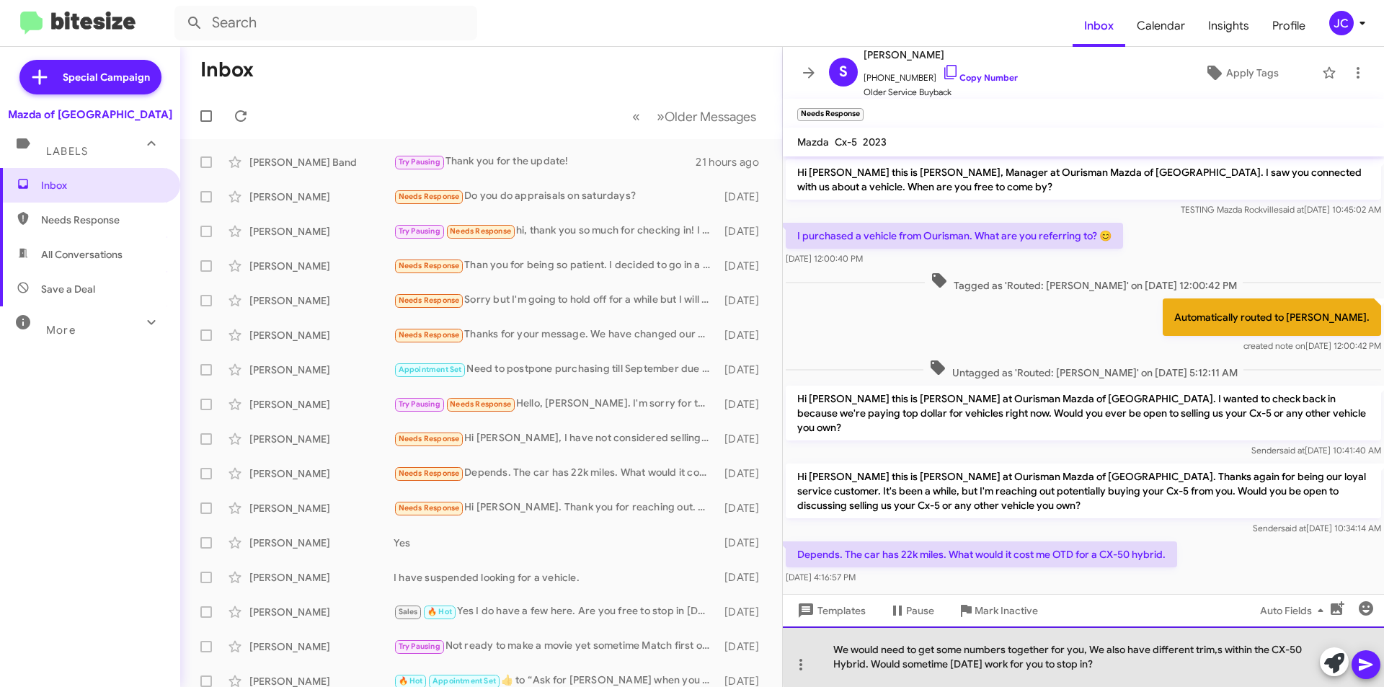
click at [1217, 649] on div "We would need to get some numbers together for you, We also have different trim…" at bounding box center [1083, 656] width 601 height 61
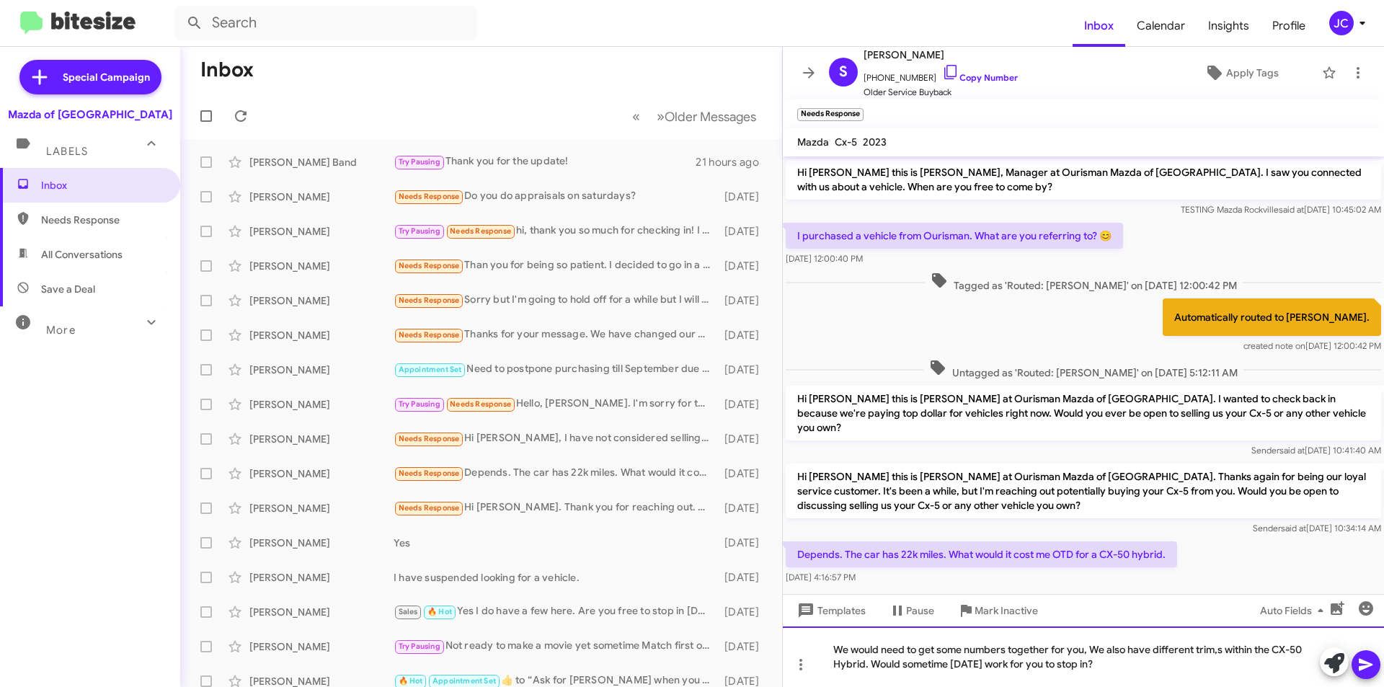
click at [1217, 649] on div "We would need to get some numbers together for you, We also have different trim…" at bounding box center [1083, 656] width 601 height 61
click at [1217, 648] on div "We would need to get some numbers together for you, We also have different trim…" at bounding box center [1083, 656] width 601 height 61
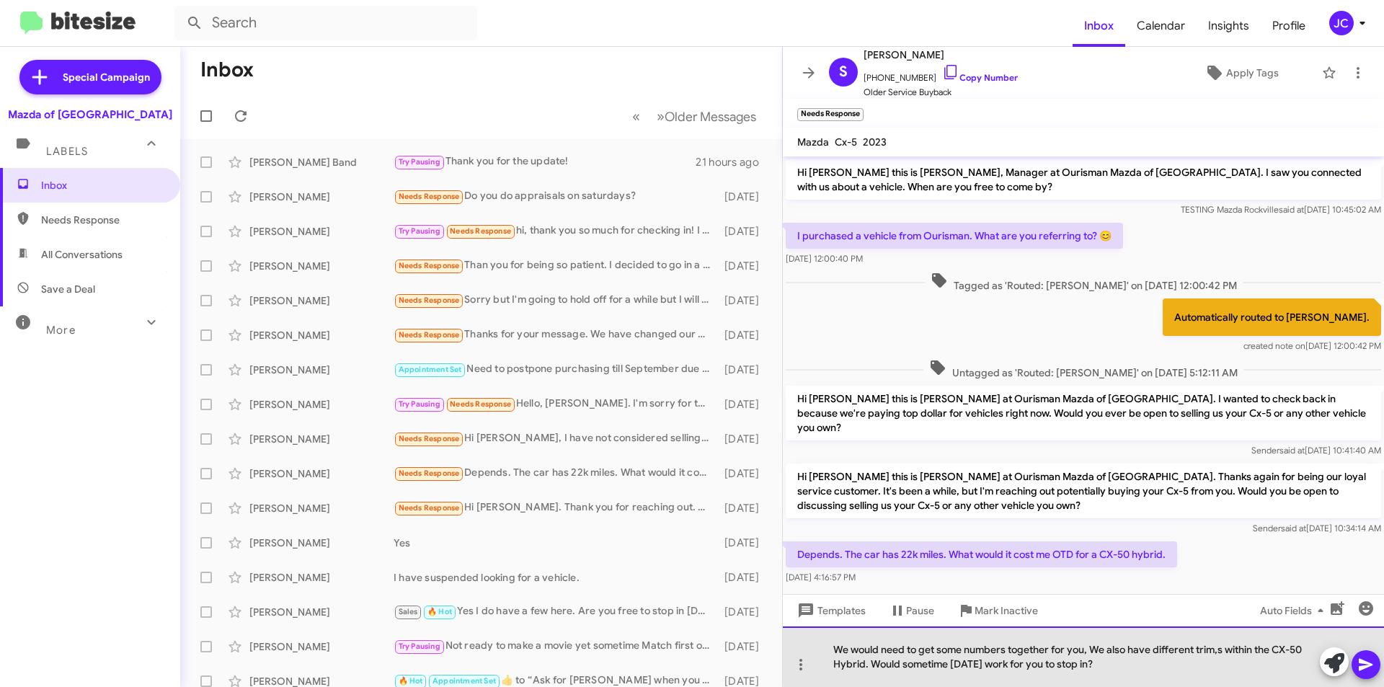
click at [1213, 649] on div "We would need to get some numbers together for you, We also have different trim…" at bounding box center [1083, 656] width 601 height 61
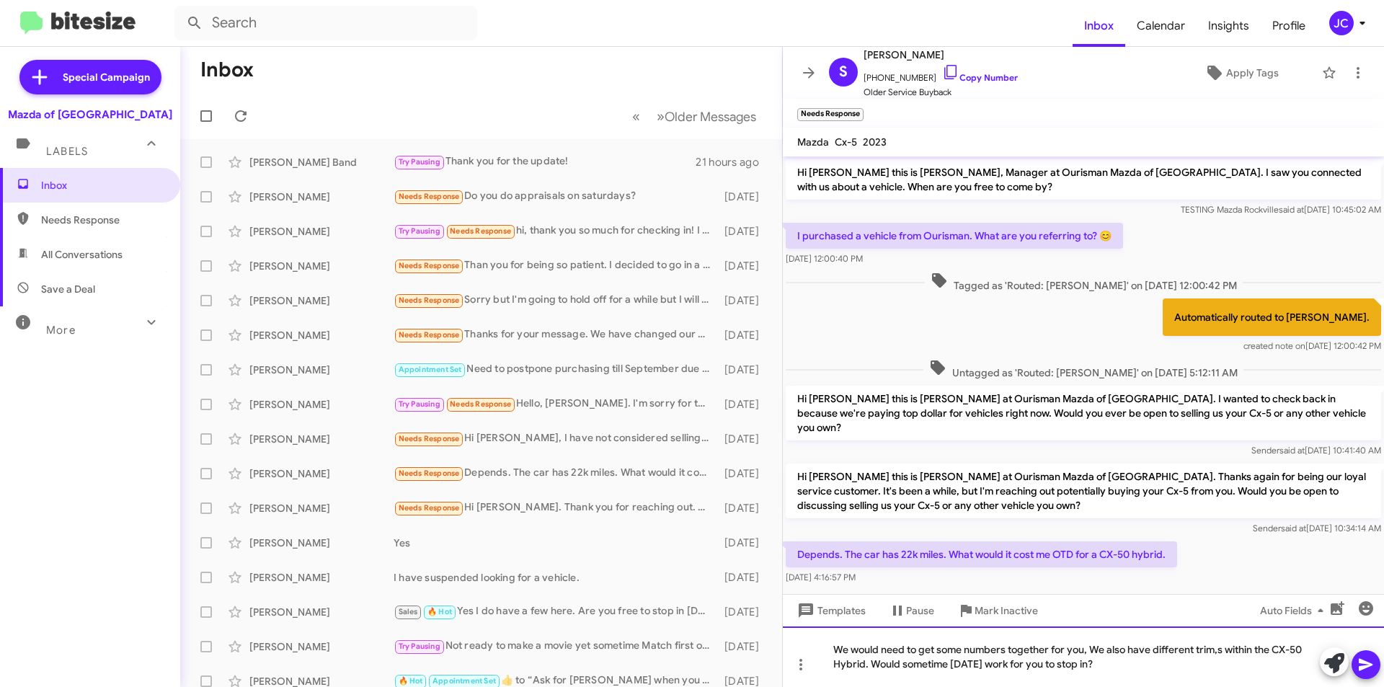
drag, startPoint x: 1226, startPoint y: 678, endPoint x: 1230, endPoint y: 648, distance: 30.6
click at [1227, 678] on div "We would need to get some numbers together for you, We also have different trim…" at bounding box center [1083, 656] width 601 height 61
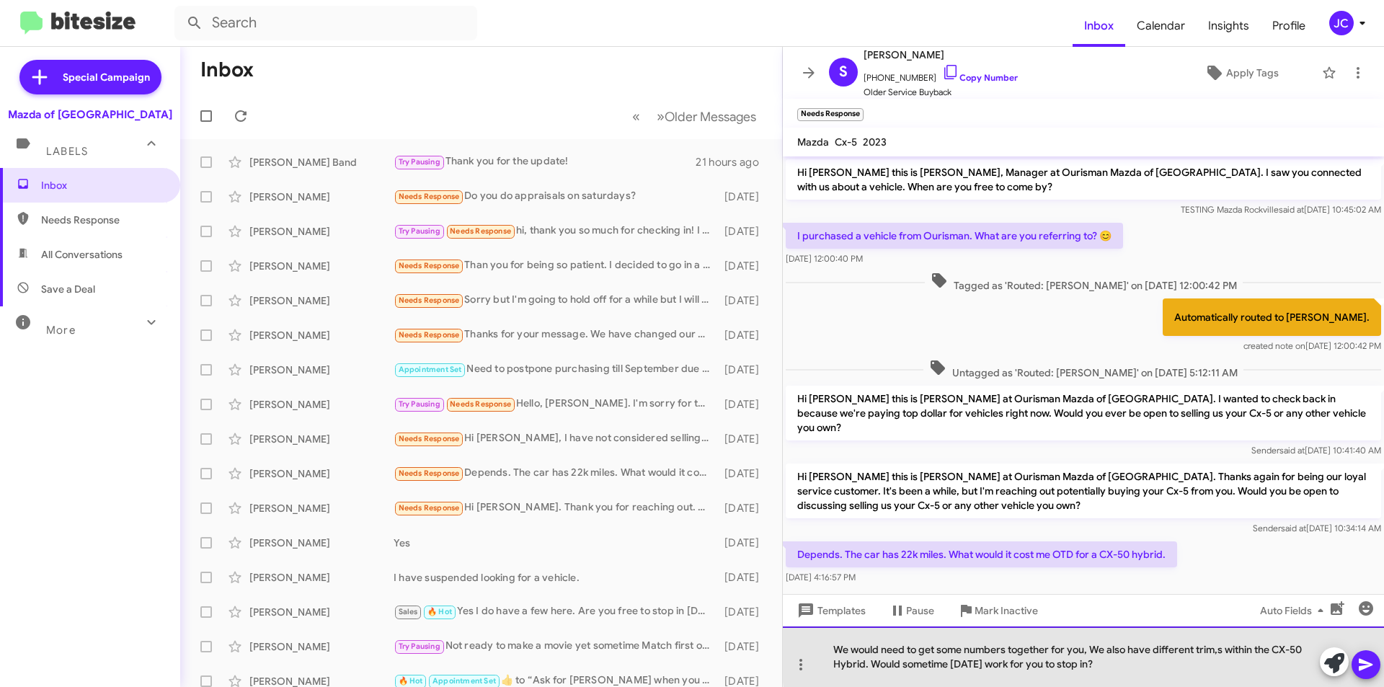
click at [1214, 648] on div "We would need to get some numbers together for you, We also have different trim…" at bounding box center [1083, 656] width 601 height 61
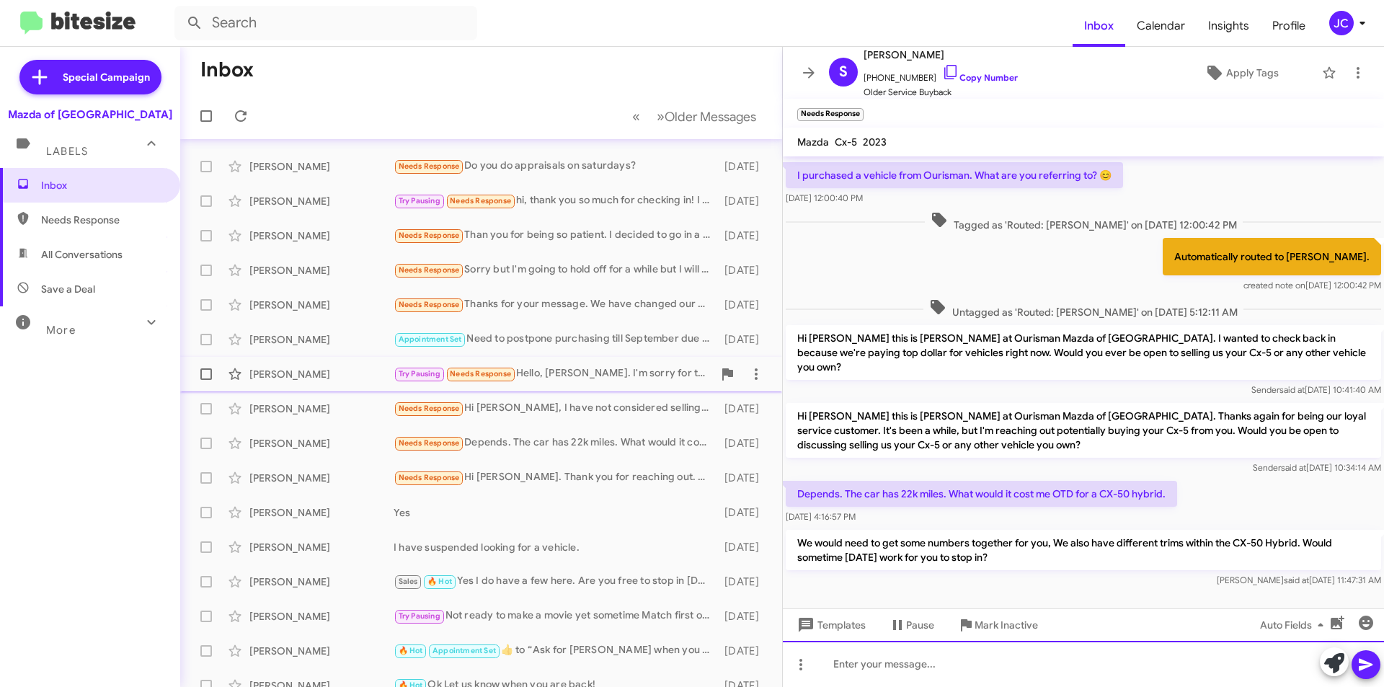
scroll to position [46, 0]
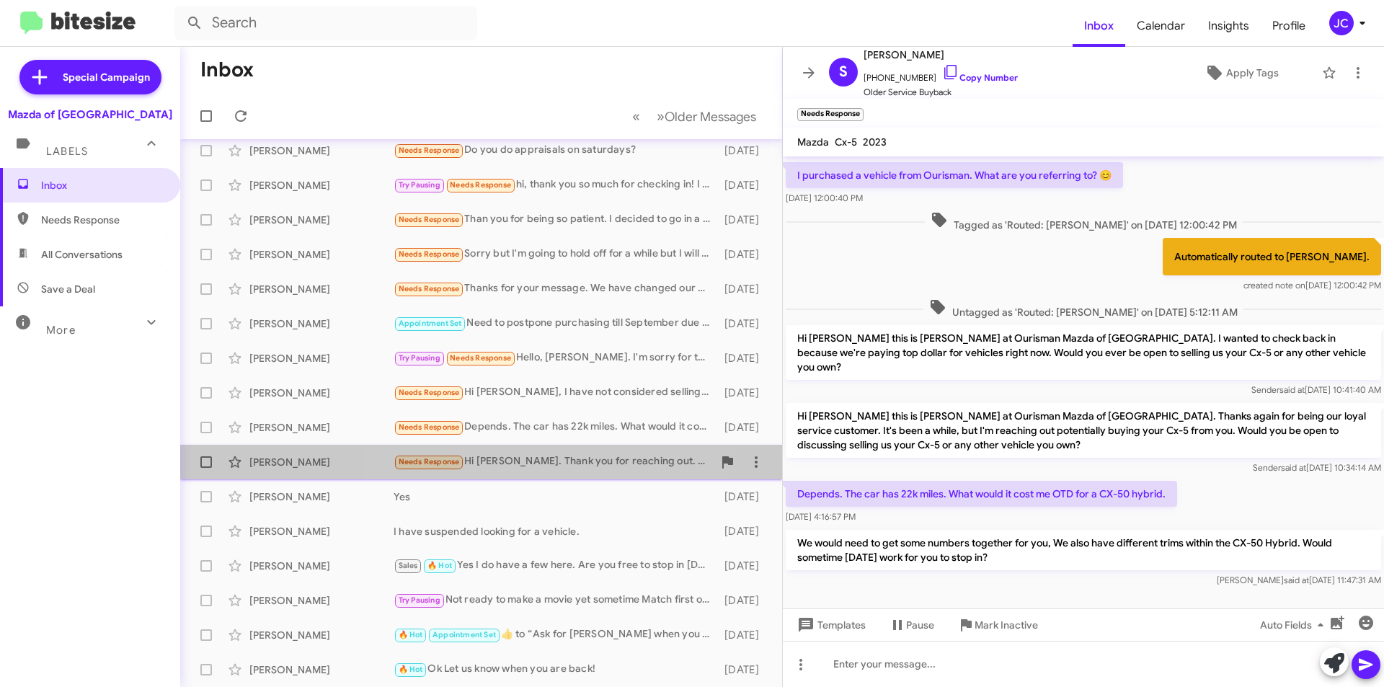
click at [546, 458] on div "Needs Response Hi Jamisha. Thank you for reaching out. Are you taking about my …" at bounding box center [552, 461] width 319 height 17
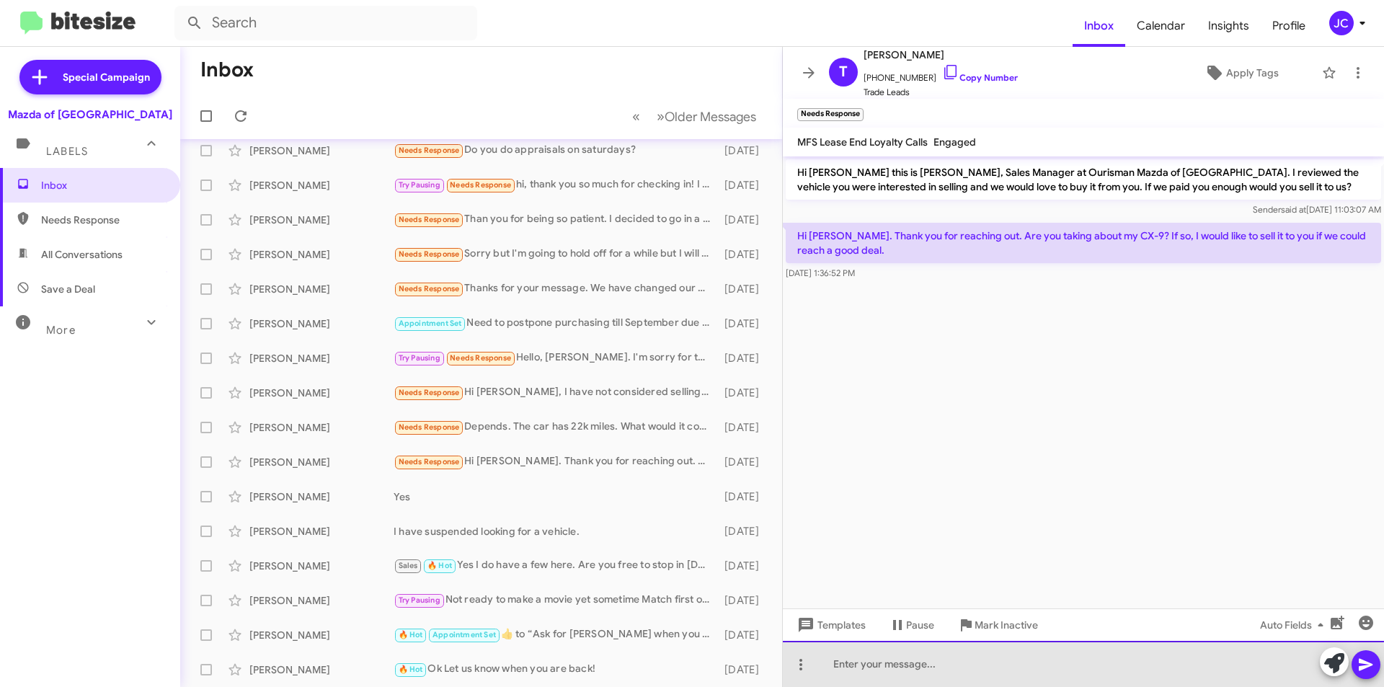
click at [1057, 667] on div at bounding box center [1083, 664] width 601 height 46
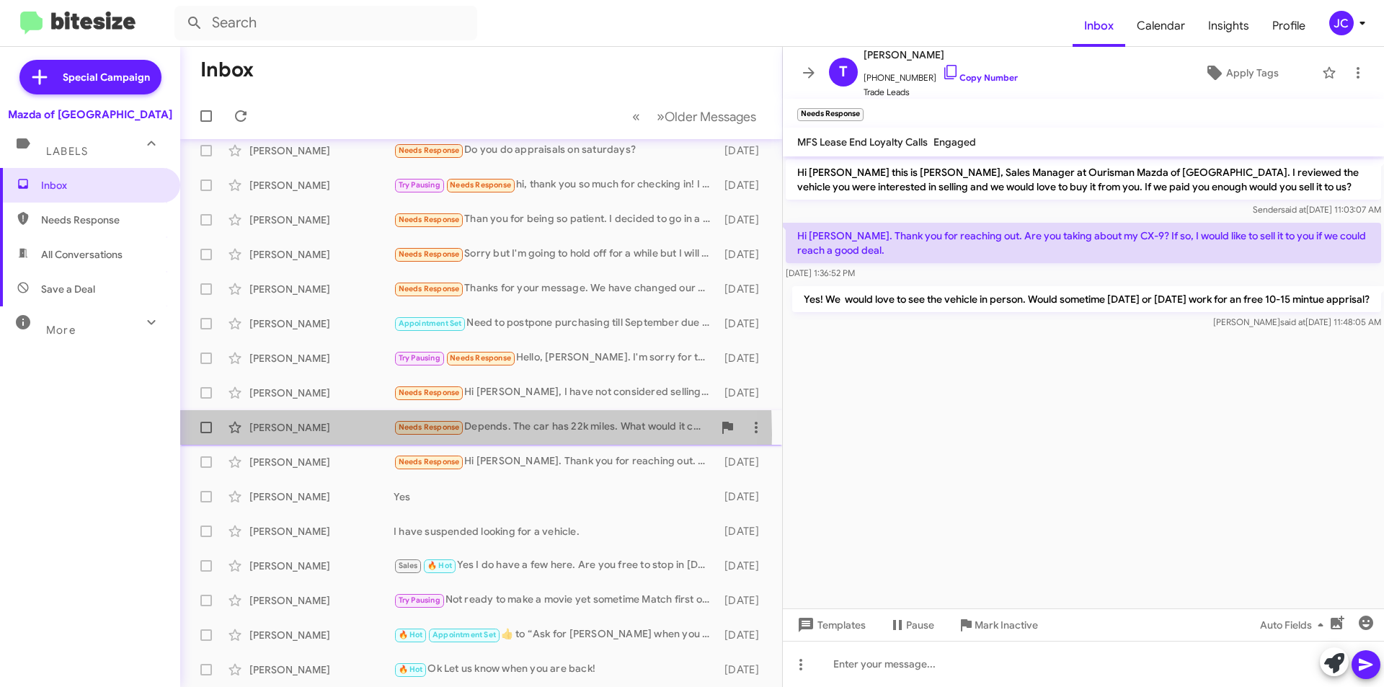
click at [306, 435] on div "Steven Gitterman Needs Response Depends. The car has 22k miles. What would it c…" at bounding box center [481, 427] width 579 height 29
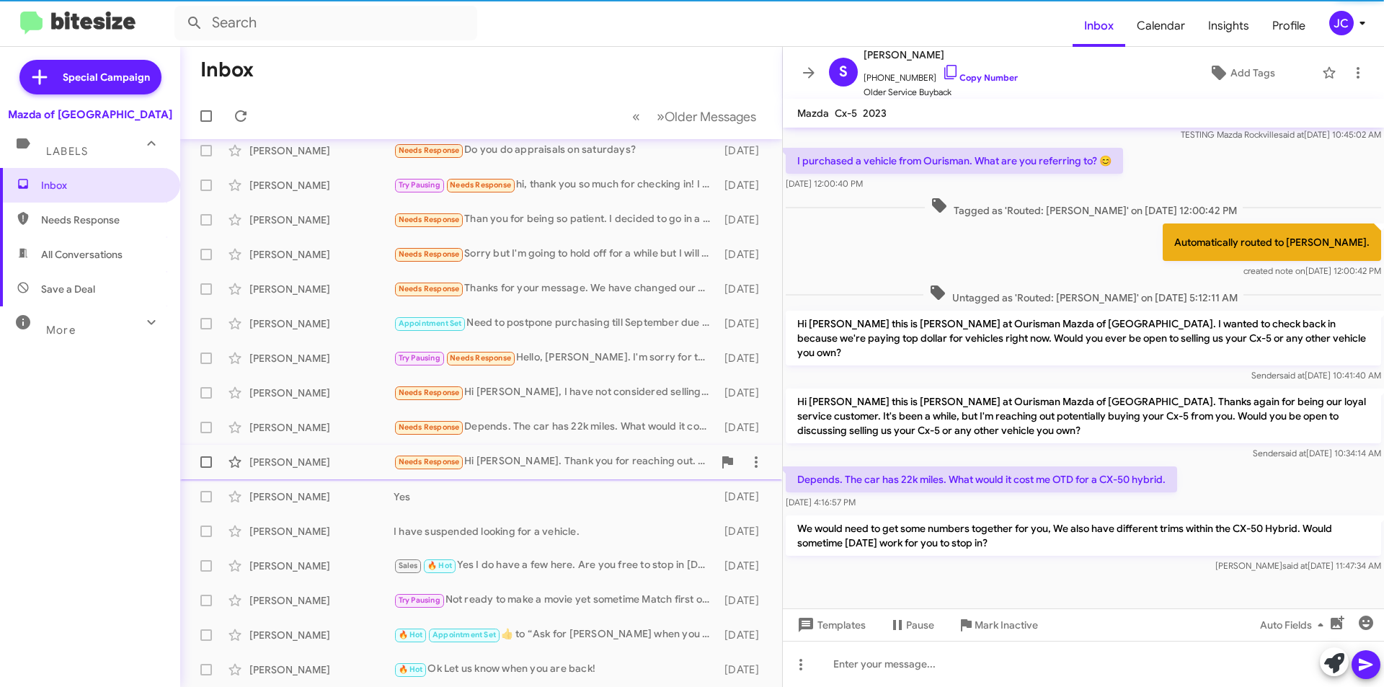
scroll to position [32, 0]
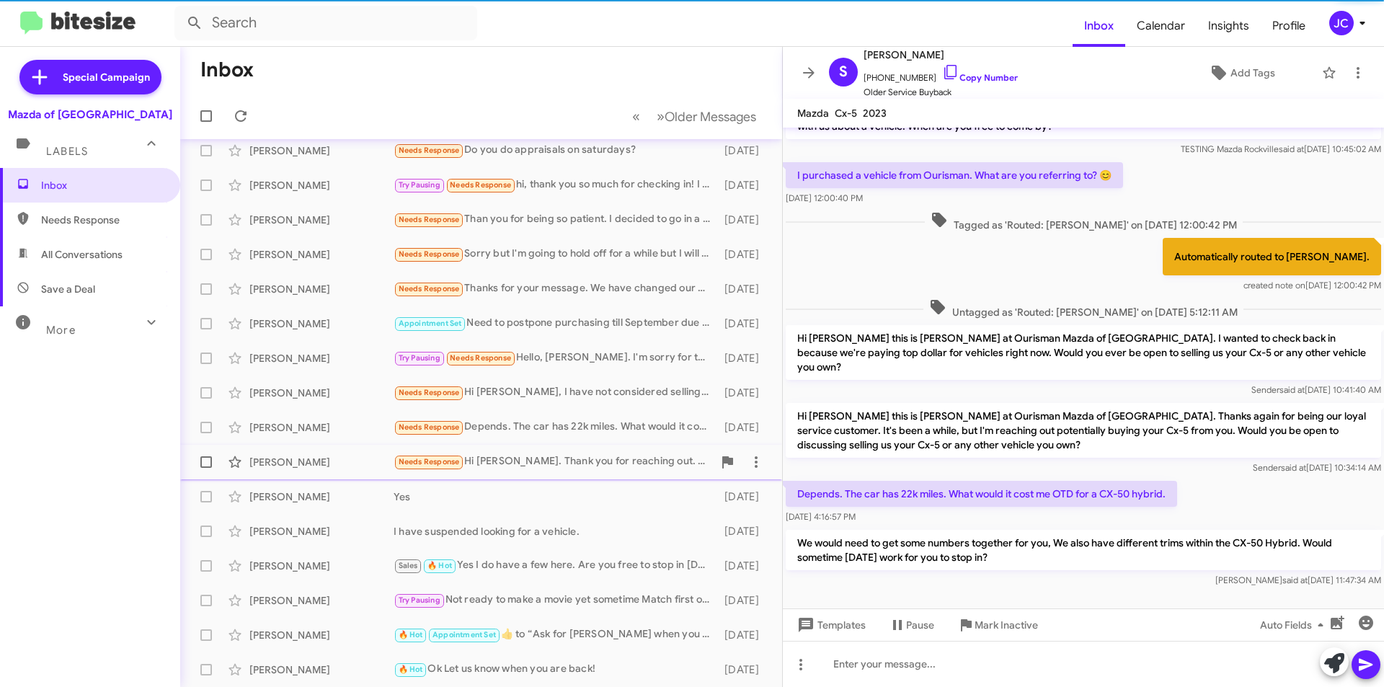
click at [488, 462] on div "Needs Response Hi Jamisha. Thank you for reaching out. Are you taking about my …" at bounding box center [552, 461] width 319 height 17
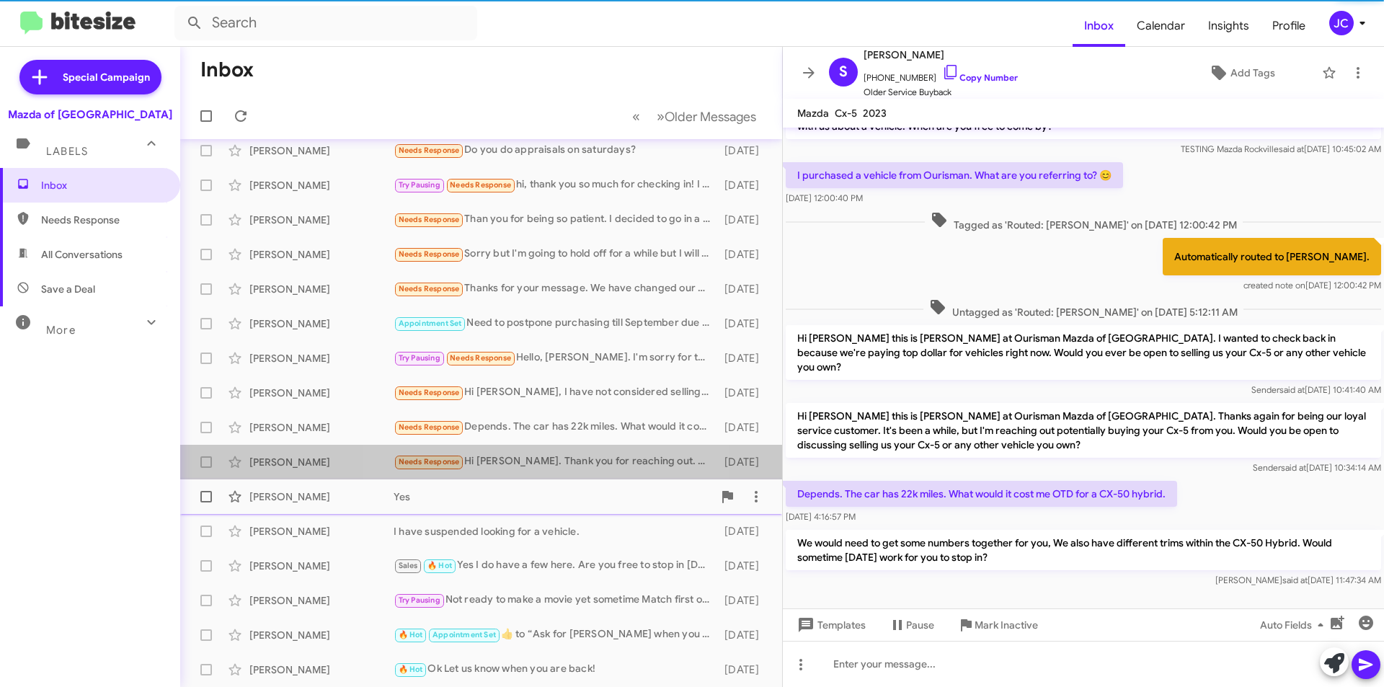
click at [423, 507] on div "Stephen Sigwalt Yes 5 days ago" at bounding box center [481, 496] width 579 height 29
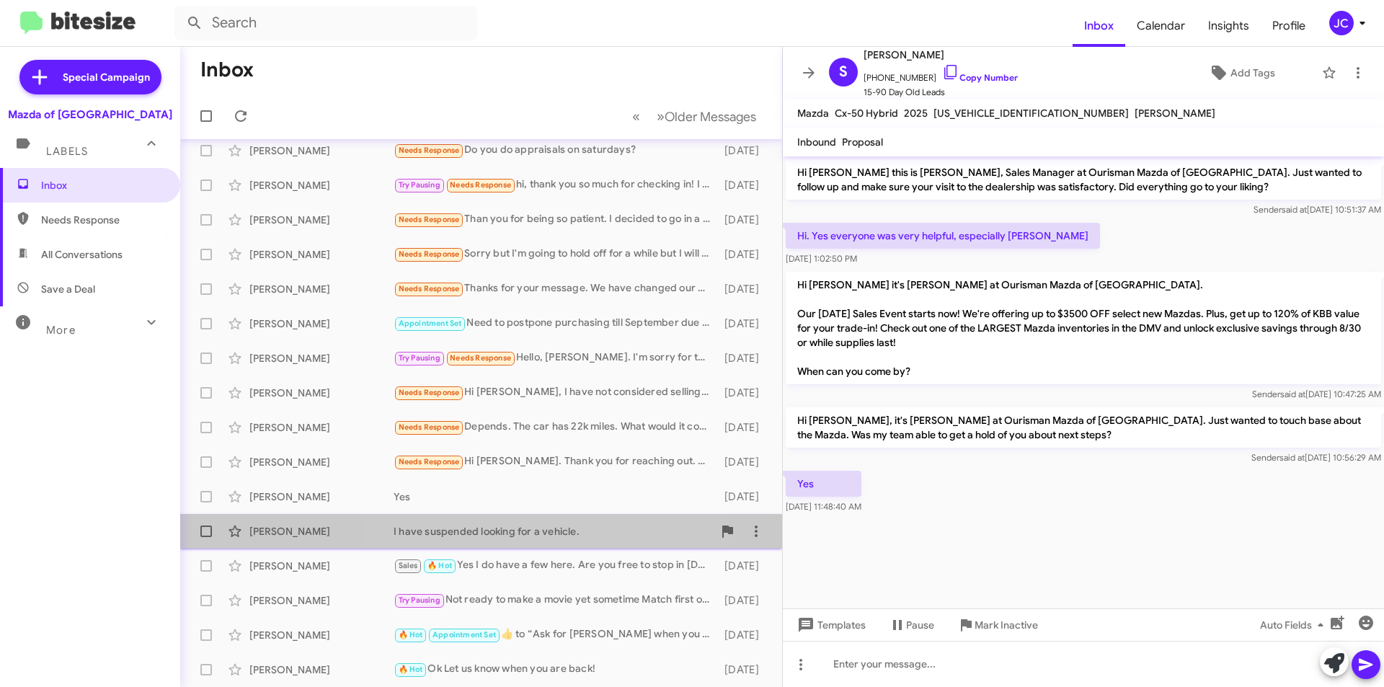
click at [498, 541] on div "John Capurso I have suspended looking for a vehicle. 5 days ago" at bounding box center [481, 531] width 579 height 29
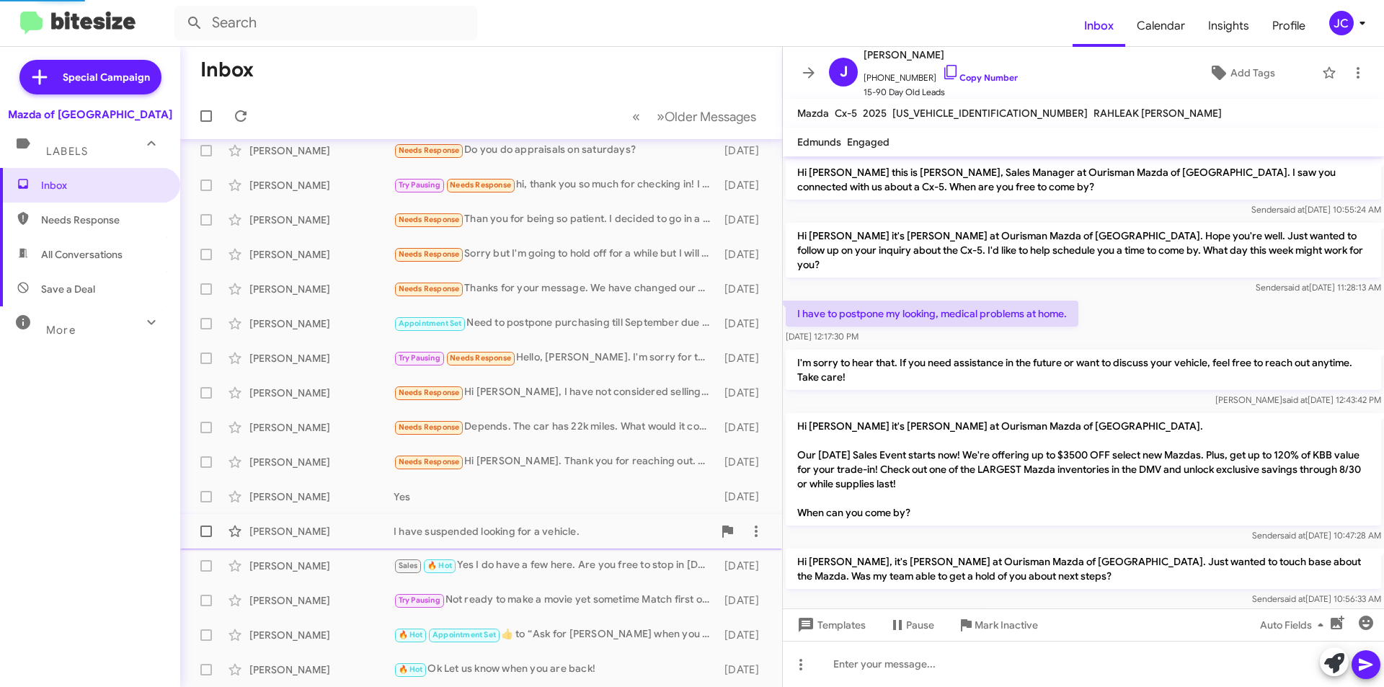
scroll to position [61, 0]
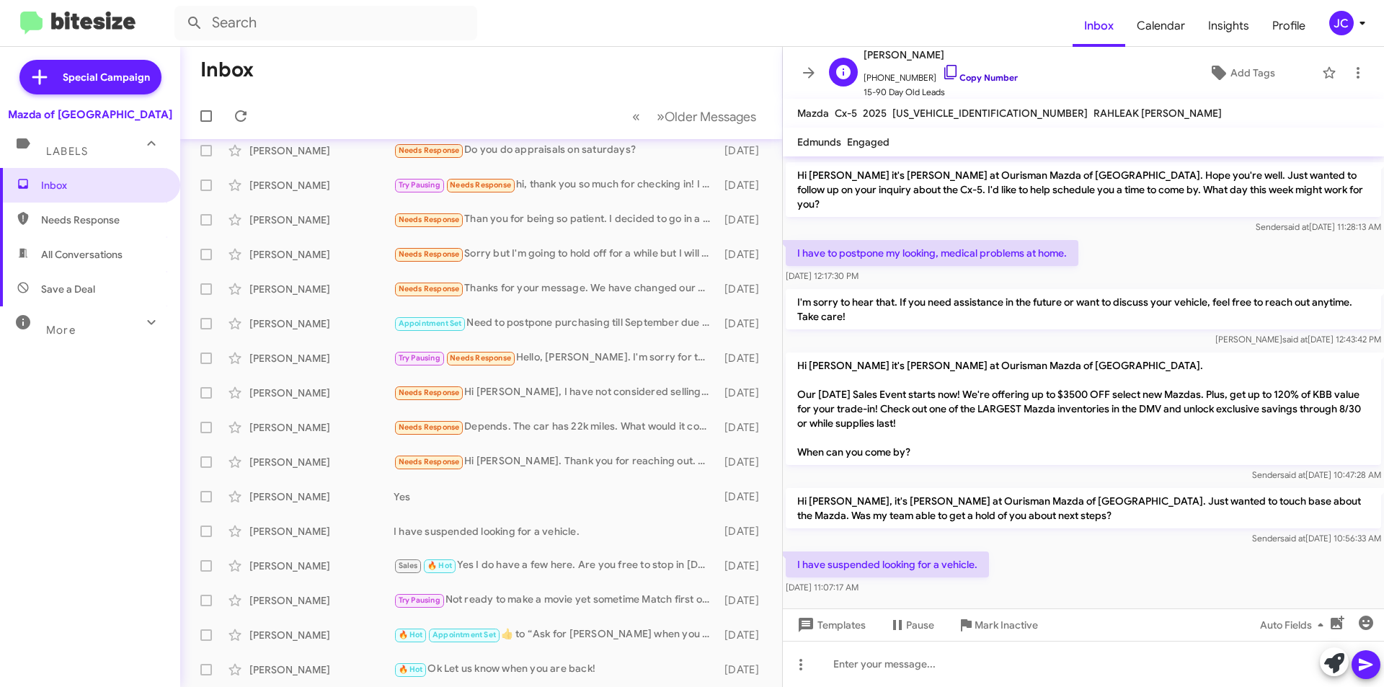
click at [953, 84] on span "+17037241550 Copy Number" at bounding box center [940, 74] width 154 height 22
click at [946, 68] on span "+17037241550 Copy Number" at bounding box center [940, 74] width 154 height 22
drag, startPoint x: 1021, startPoint y: 620, endPoint x: 1023, endPoint y: 612, distance: 8.8
click at [1021, 620] on span "Mark Inactive" at bounding box center [1005, 625] width 63 height 26
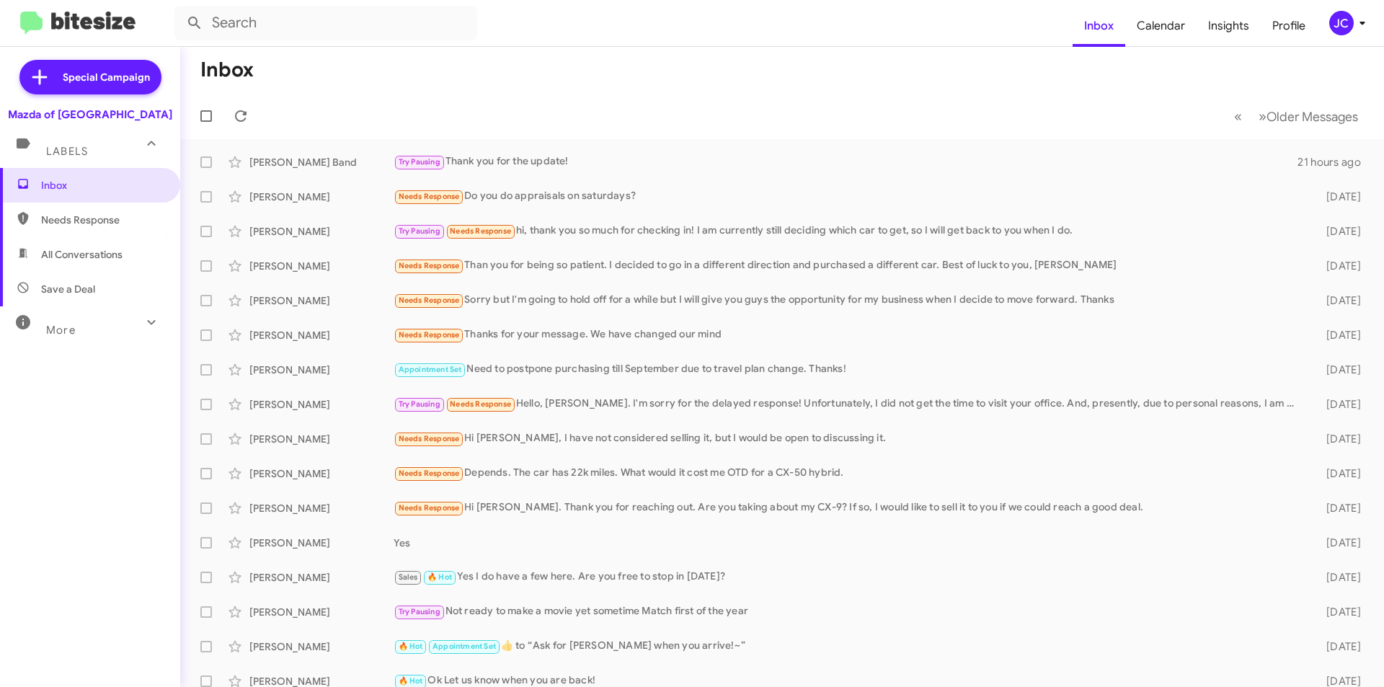
click at [1350, 25] on div "JC" at bounding box center [1341, 23] width 25 height 25
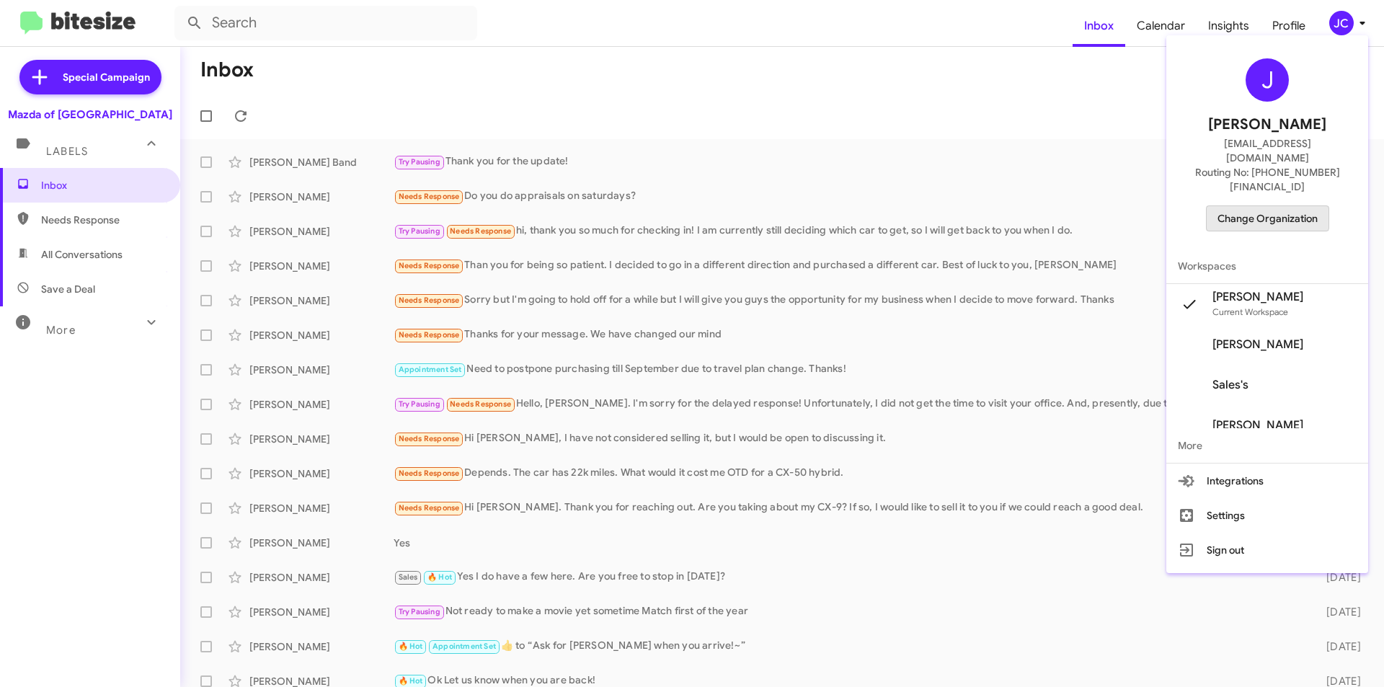
click at [1275, 206] on span "Change Organization" at bounding box center [1267, 218] width 100 height 25
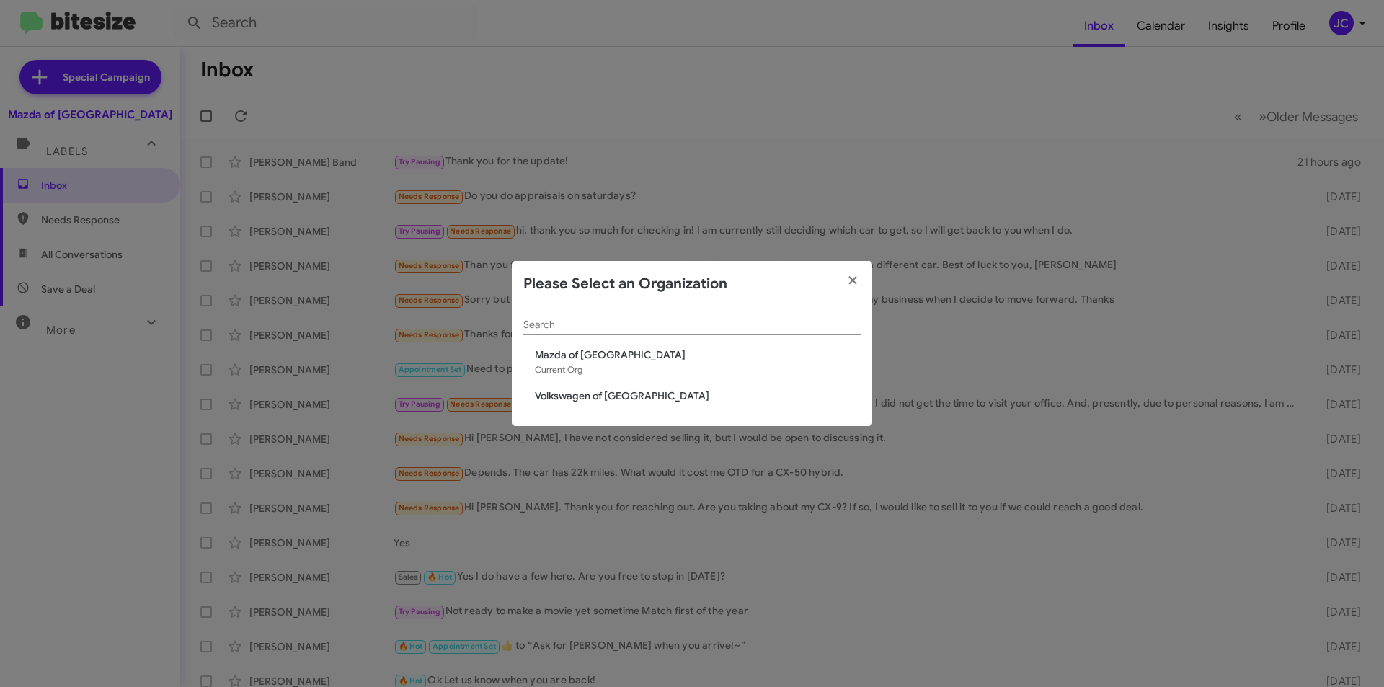
click at [567, 400] on span "Volkswagen of [GEOGRAPHIC_DATA]" at bounding box center [698, 395] width 326 height 14
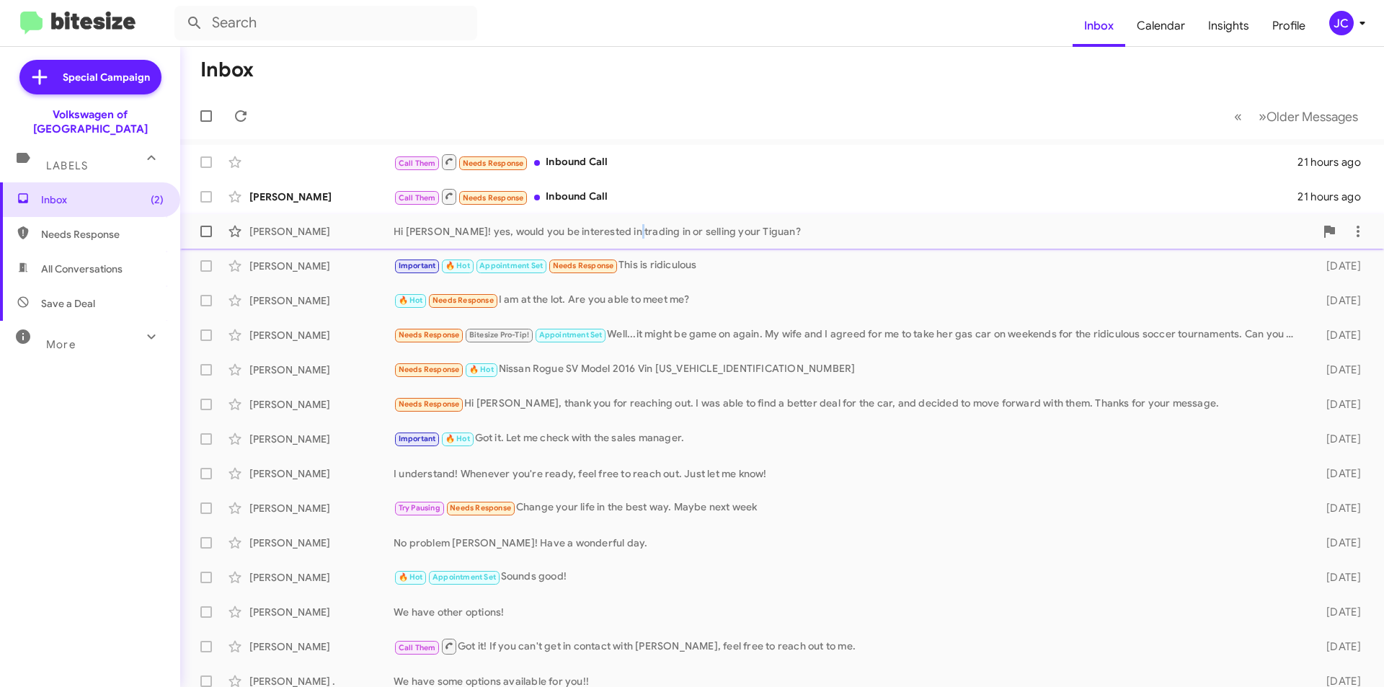
click at [619, 240] on div "[PERSON_NAME] Hi [PERSON_NAME]! yes, would you be interested in trading in or s…" at bounding box center [782, 231] width 1180 height 29
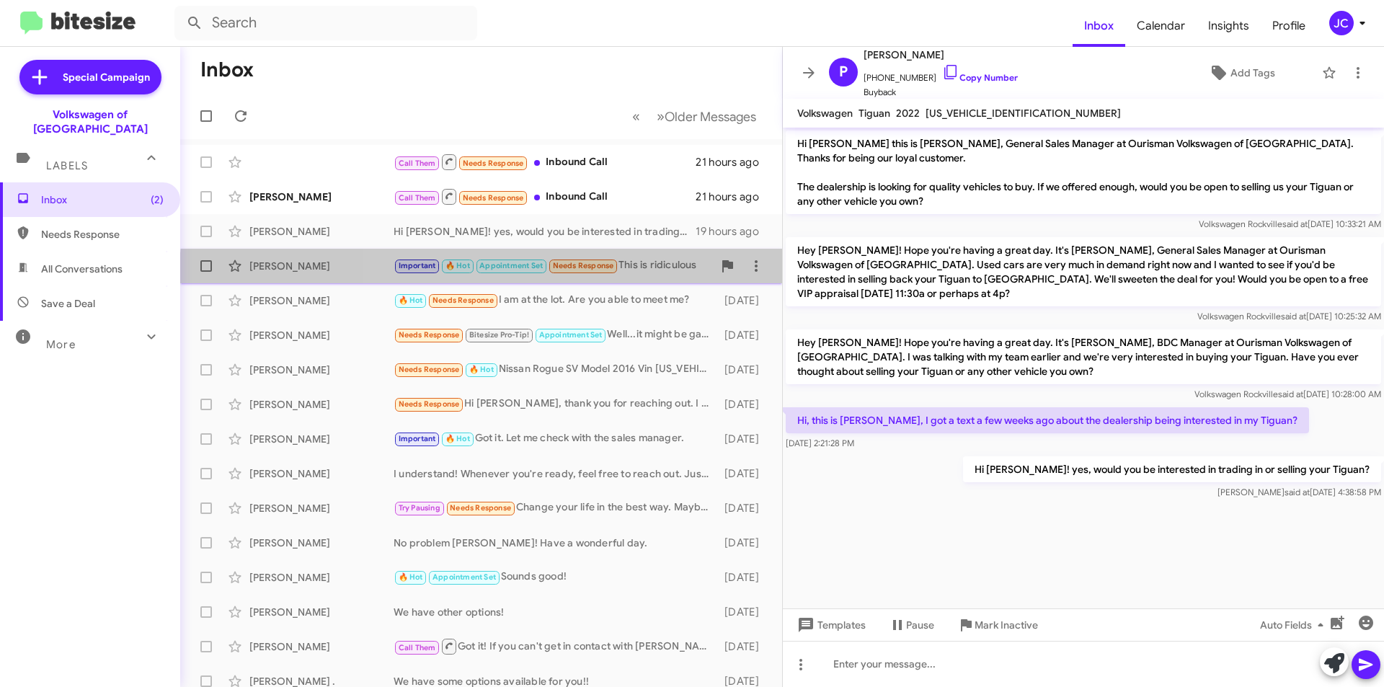
click at [665, 279] on div "[PERSON_NAME] Important 🔥 Hot Appointment Set Needs Response This is ridiculous…" at bounding box center [481, 265] width 579 height 29
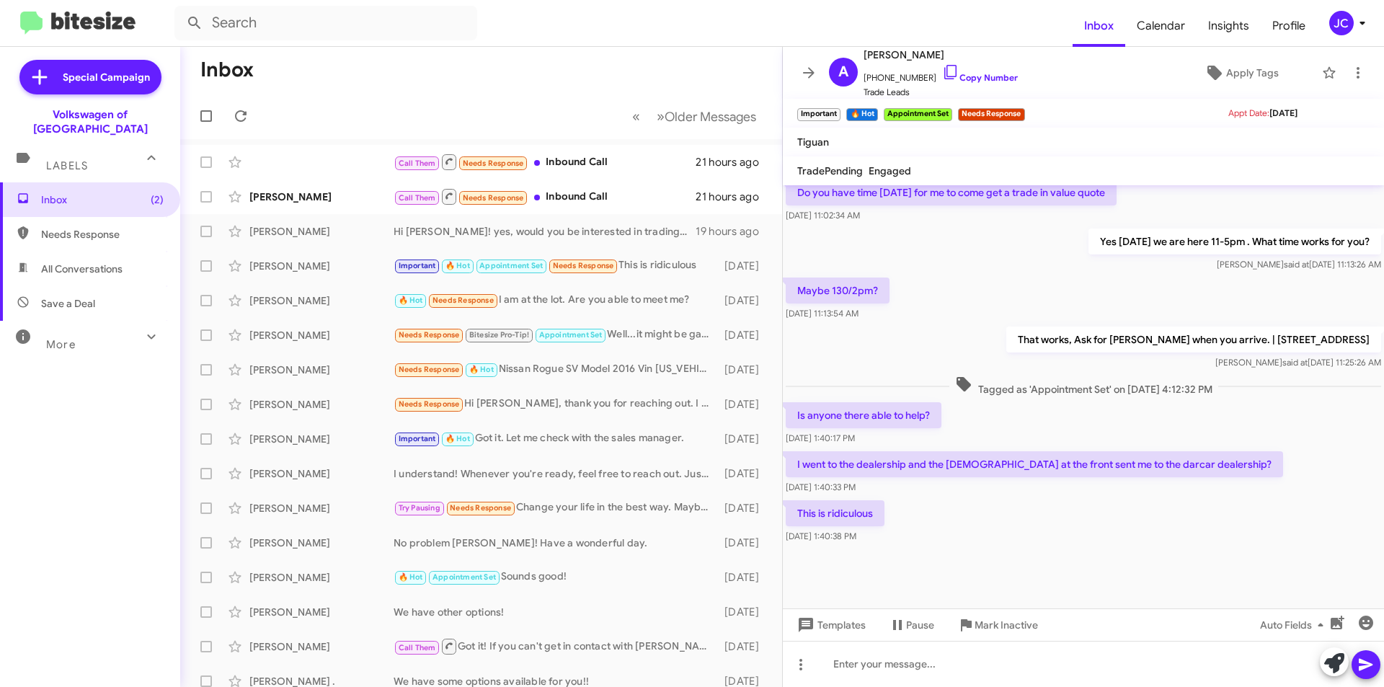
scroll to position [664, 0]
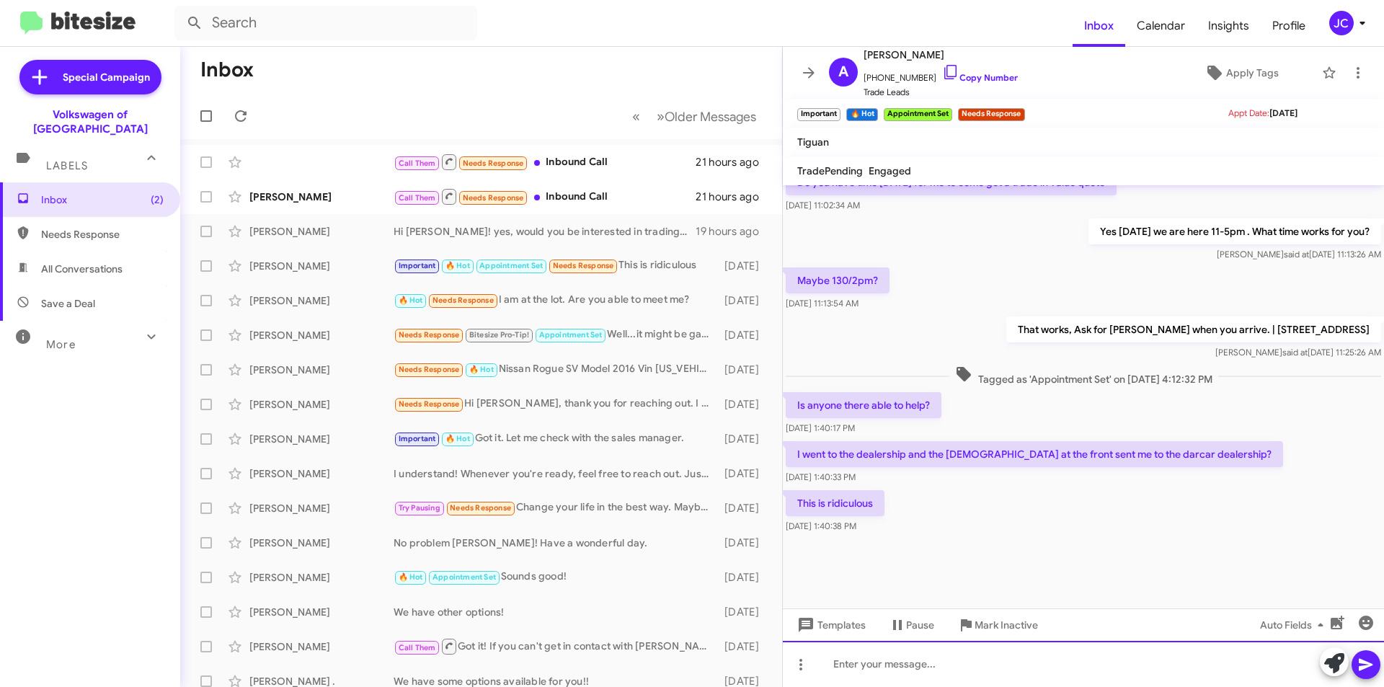
click at [940, 671] on div at bounding box center [1083, 664] width 601 height 46
click at [965, 80] on link "Copy Number" at bounding box center [980, 77] width 76 height 11
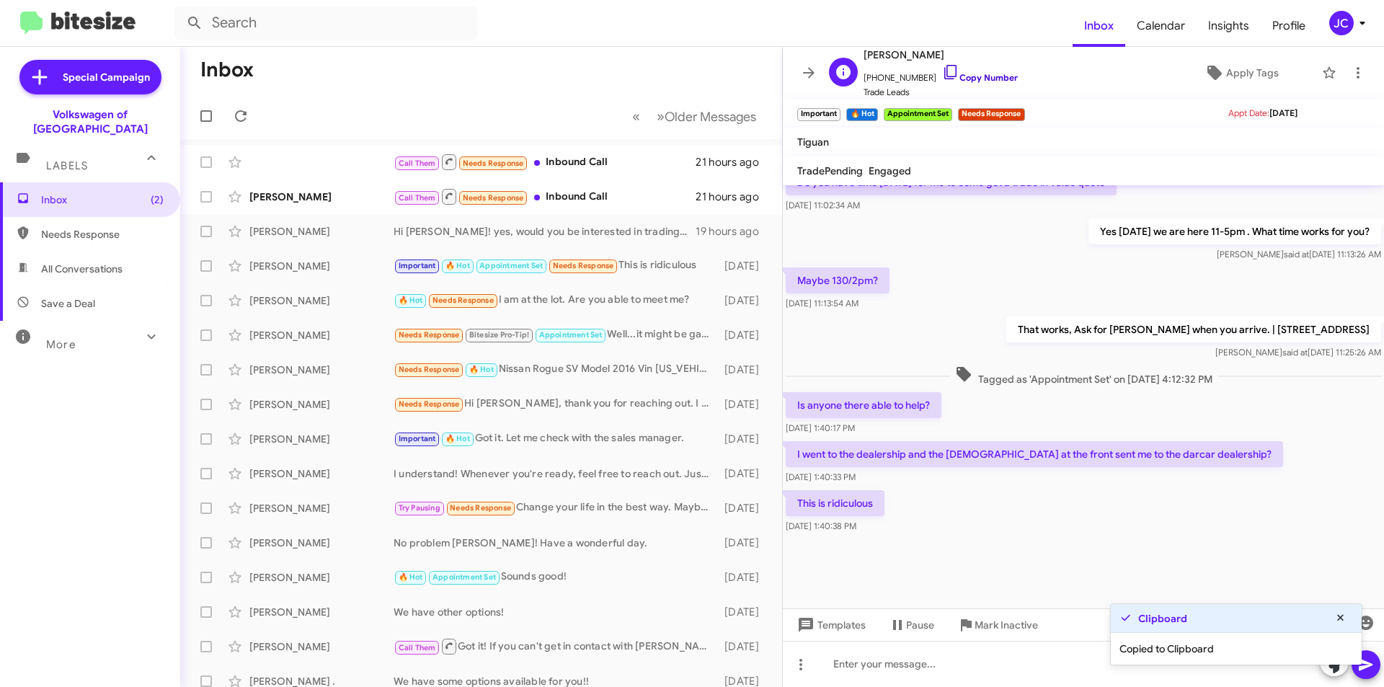
click at [965, 80] on link "Copy Number" at bounding box center [980, 77] width 76 height 11
click at [280, 309] on div "[PERSON_NAME] 🔥 Hot Needs Response I am at the lot. Are you able to meet me? [D…" at bounding box center [481, 300] width 579 height 29
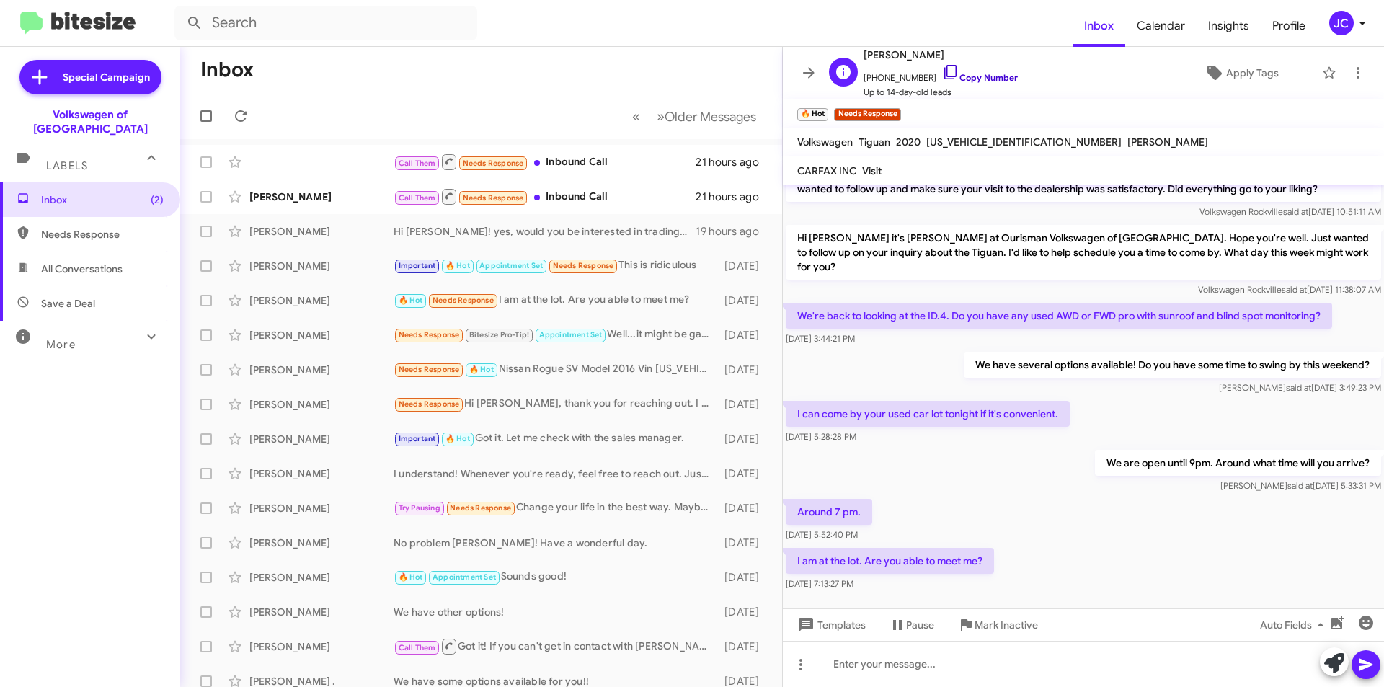
click at [981, 81] on link "Copy Number" at bounding box center [980, 77] width 76 height 11
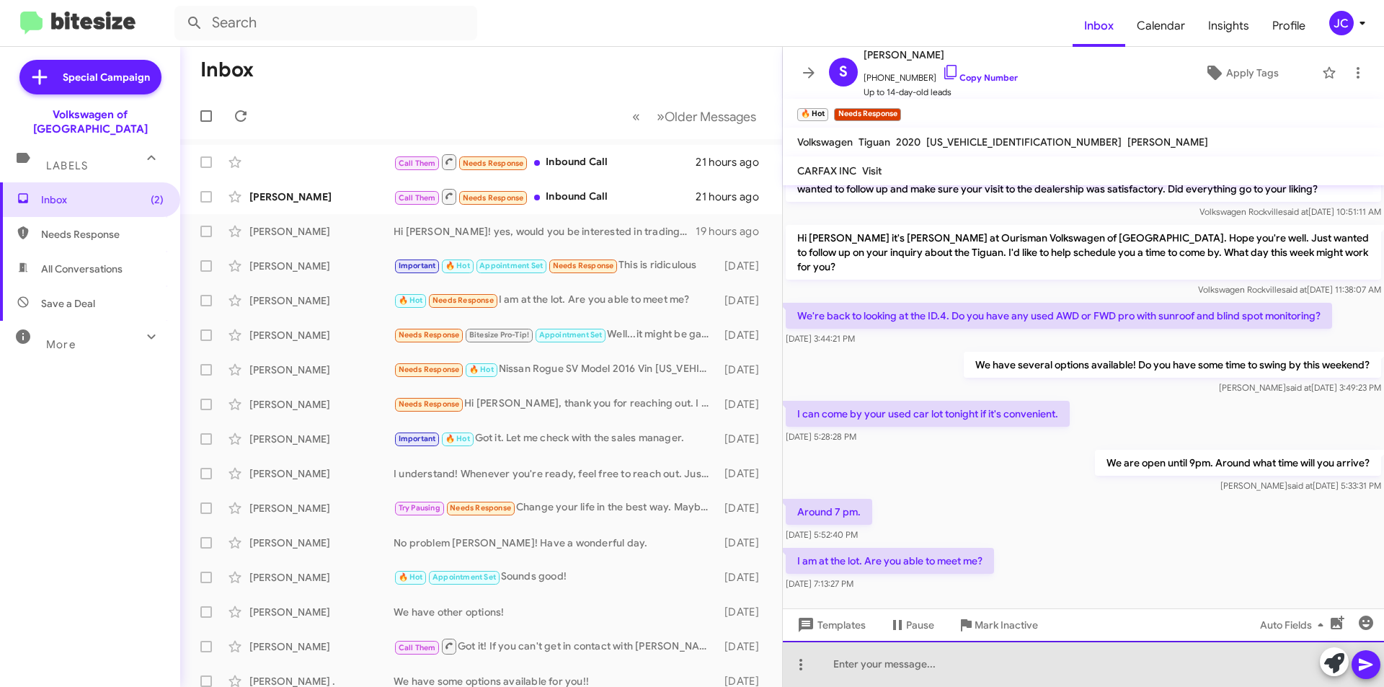
click at [897, 680] on div at bounding box center [1083, 664] width 601 height 46
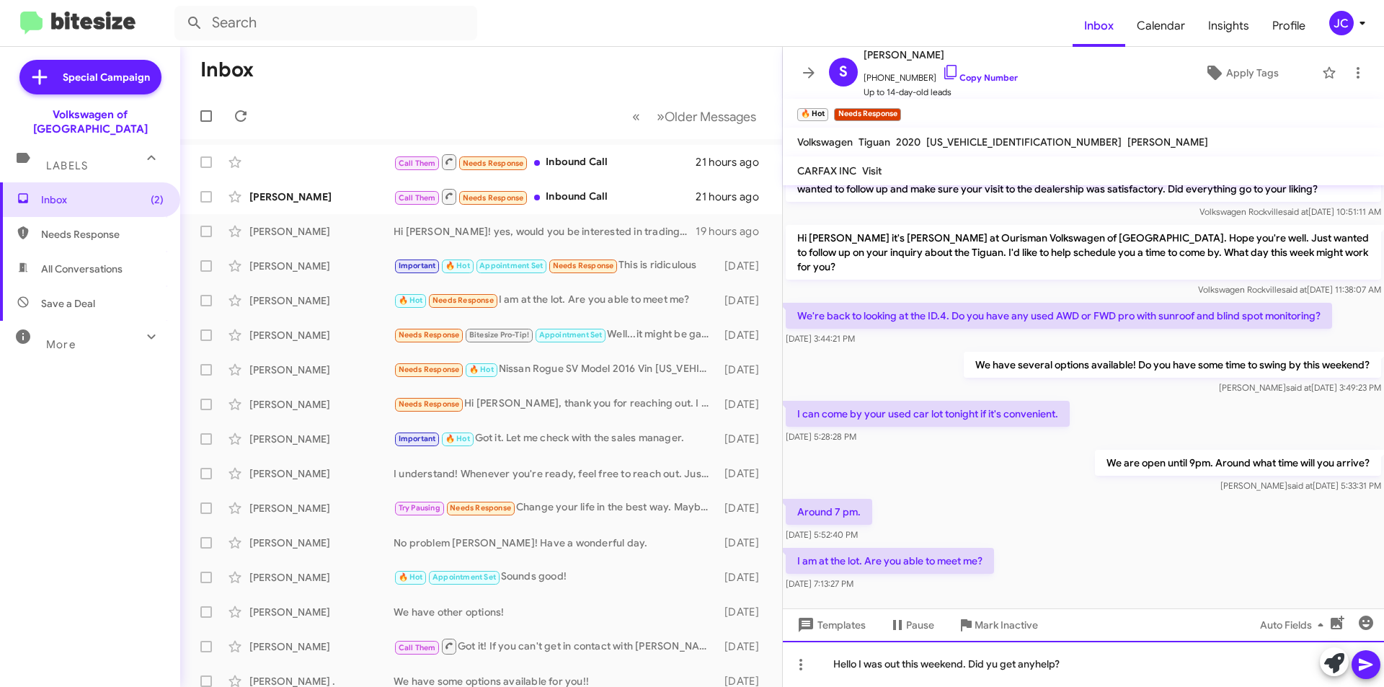
click at [1034, 674] on div "Hello I was out this weekend. Did yu get anyhelp?" at bounding box center [1083, 664] width 601 height 46
click at [982, 664] on div "Hello I was out this weekend. Did yu get any help?" at bounding box center [1083, 664] width 601 height 46
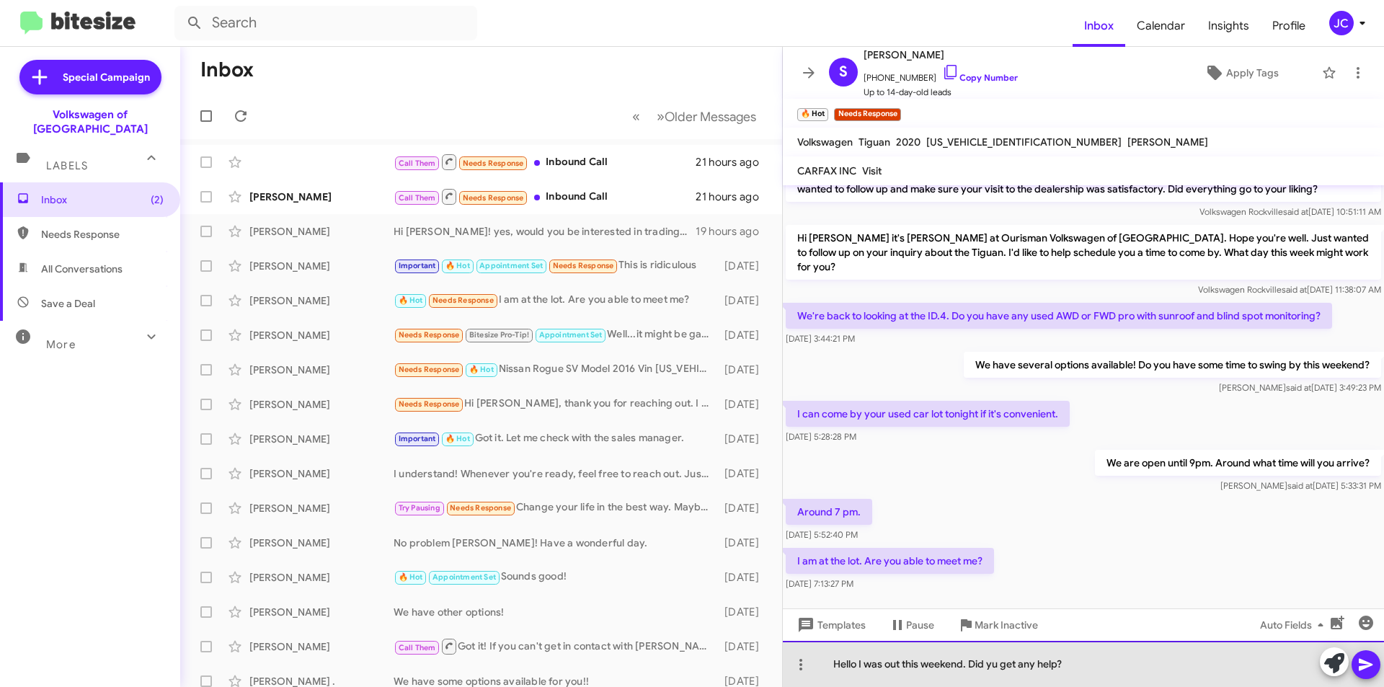
click at [997, 669] on div "Hello I was out this weekend. Did yu get any help?" at bounding box center [1083, 664] width 601 height 46
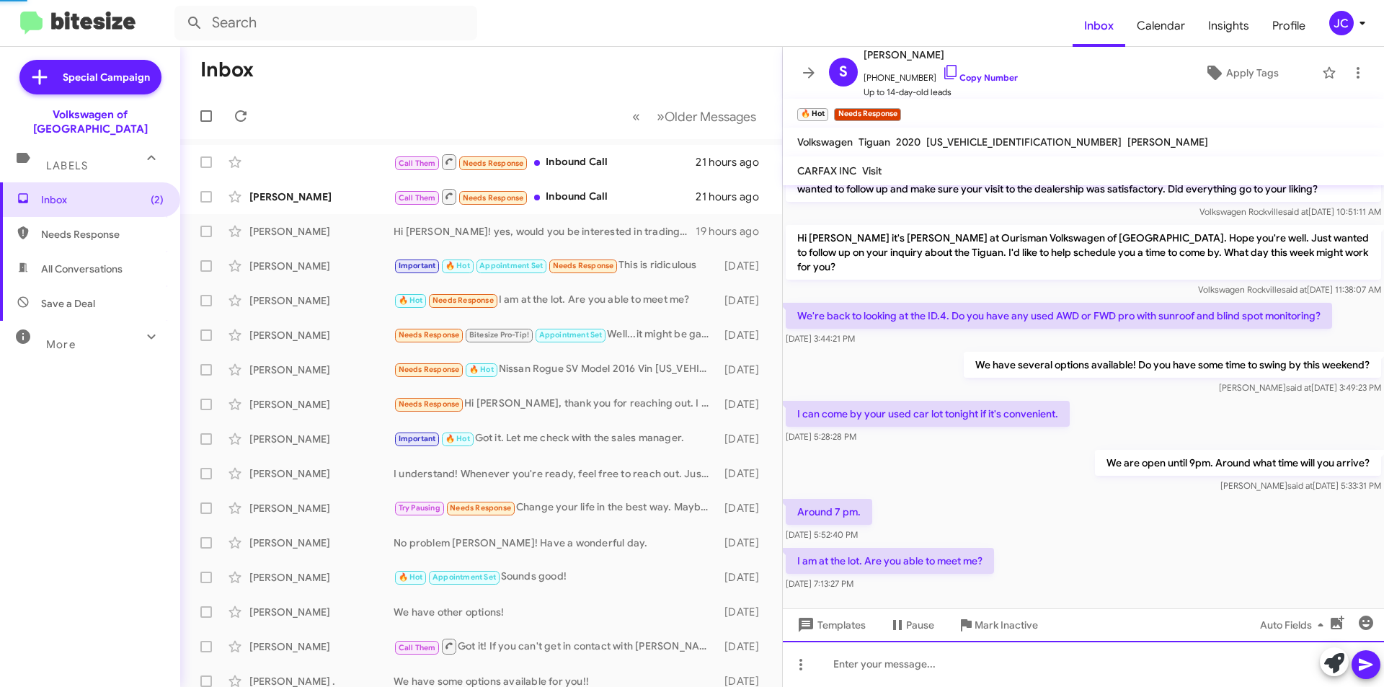
scroll to position [79, 0]
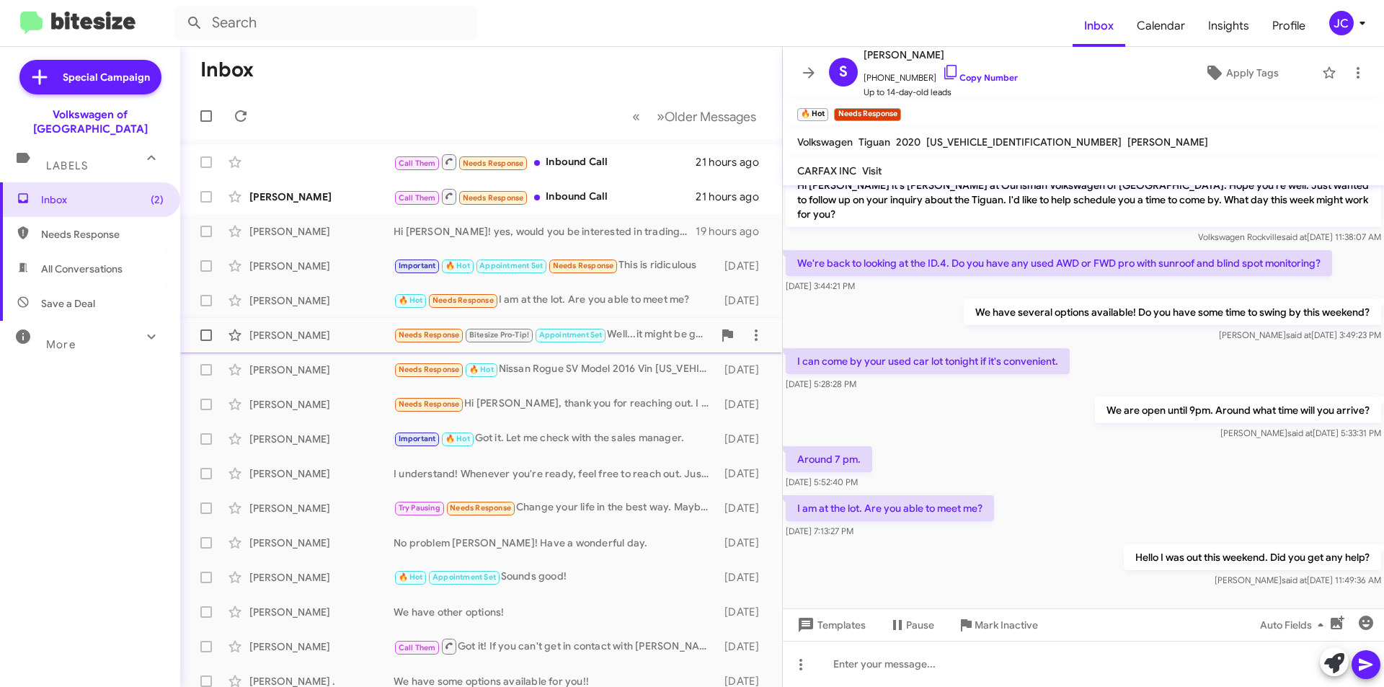
click at [313, 343] on div "[PERSON_NAME] Needs Response Bitesize Pro-Tip! Appointment Set Well...it might …" at bounding box center [481, 335] width 579 height 29
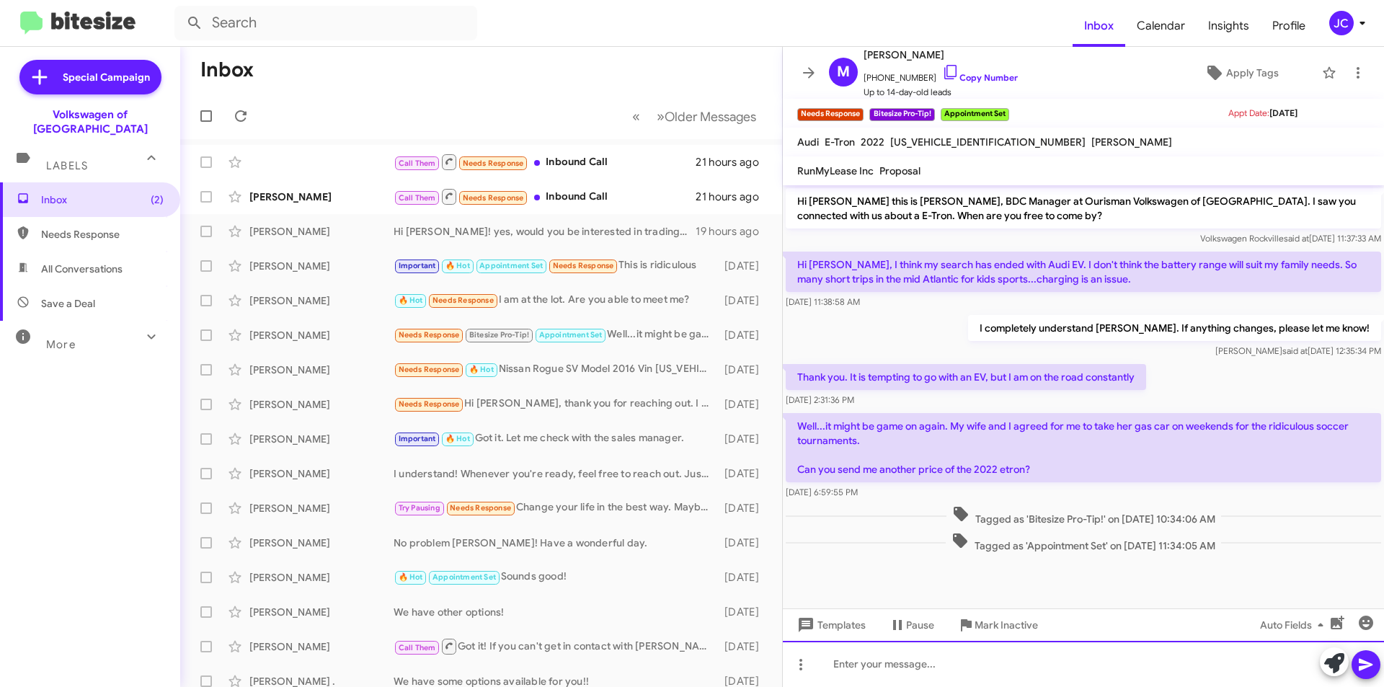
click at [927, 673] on div at bounding box center [1083, 664] width 601 height 46
click at [961, 75] on link "Copy Number" at bounding box center [980, 77] width 76 height 11
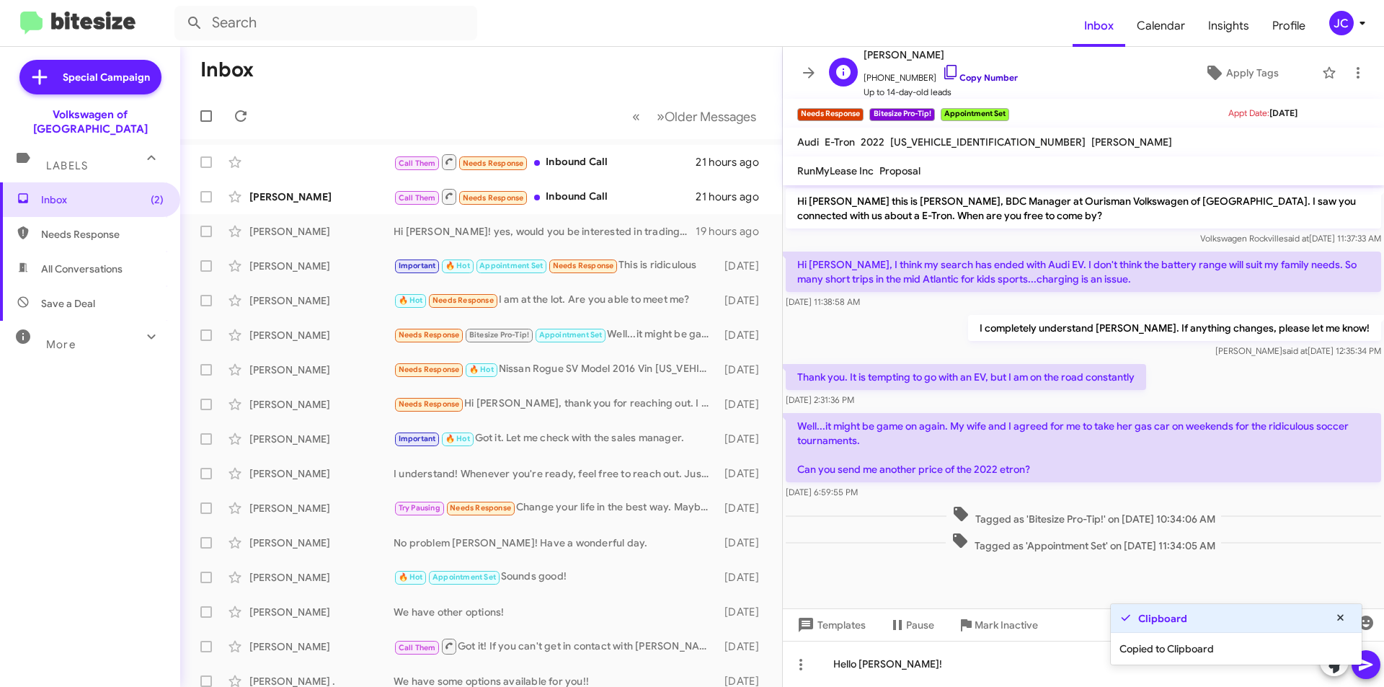
click at [961, 74] on link "Copy Number" at bounding box center [980, 77] width 76 height 11
click at [623, 329] on div "Needs Response Bitesize Pro-Tip! Appointment Set Well...it might be game on aga…" at bounding box center [552, 334] width 319 height 17
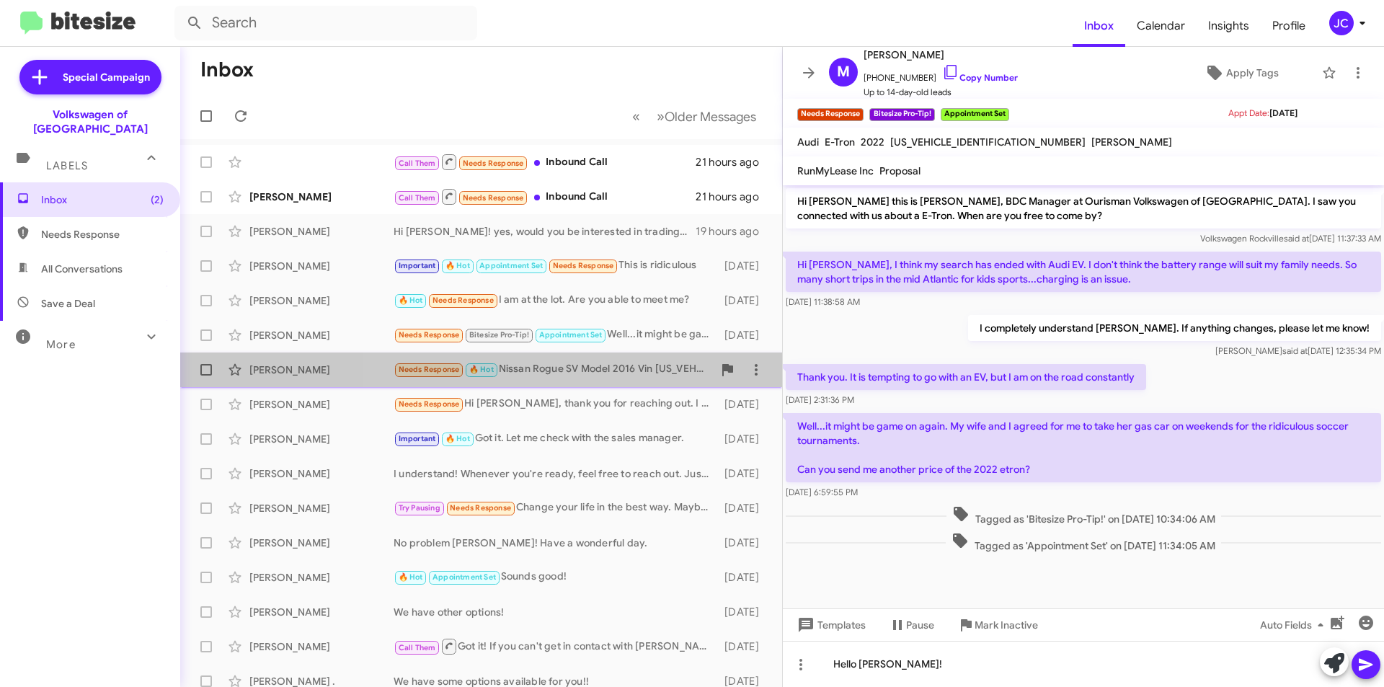
click at [610, 363] on div "Needs Response 🔥 Hot Nissan Rogue SV Model 2016 Vin [US_VEHICLE_IDENTIFICATION_…" at bounding box center [552, 369] width 319 height 17
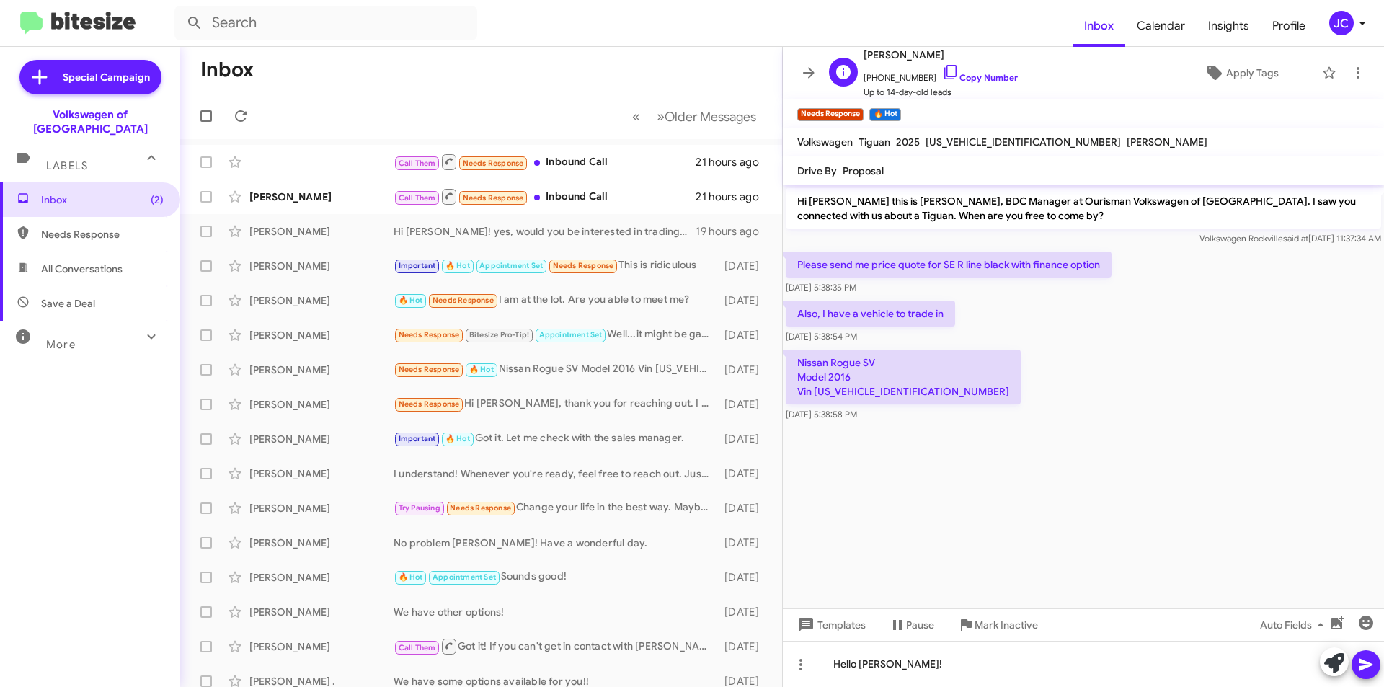
click at [962, 69] on span "[PHONE_NUMBER] Copy Number" at bounding box center [940, 74] width 154 height 22
click at [962, 78] on link "Copy Number" at bounding box center [980, 77] width 76 height 11
drag, startPoint x: 801, startPoint y: 368, endPoint x: 919, endPoint y: 392, distance: 120.7
click at [925, 392] on p "Nissan Rogue SV Model 2016 Vin [US_VEHICLE_IDENTIFICATION_NUMBER]" at bounding box center [902, 377] width 235 height 55
copy p "Nissan Rogue SV Model 2016 Vin [US_VEHICLE_IDENTIFICATION_NUMBER]"
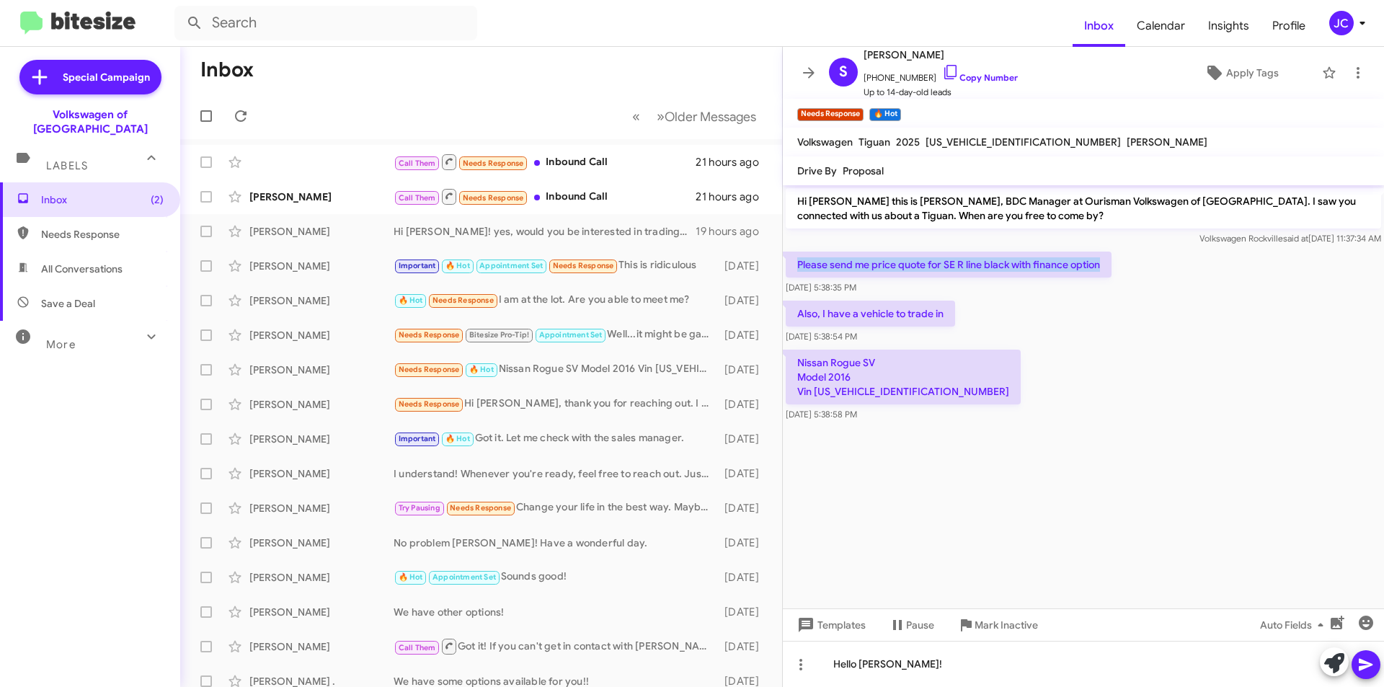
drag, startPoint x: 783, startPoint y: 268, endPoint x: 1170, endPoint y: 254, distance: 386.5
click at [1171, 251] on div "Please send me price quote for SE R line black with finance option [DATE] 5:38:…" at bounding box center [1083, 273] width 601 height 49
copy p "Please send me price quote for SE R line black with finance option"
